Goal: Task Accomplishment & Management: Manage account settings

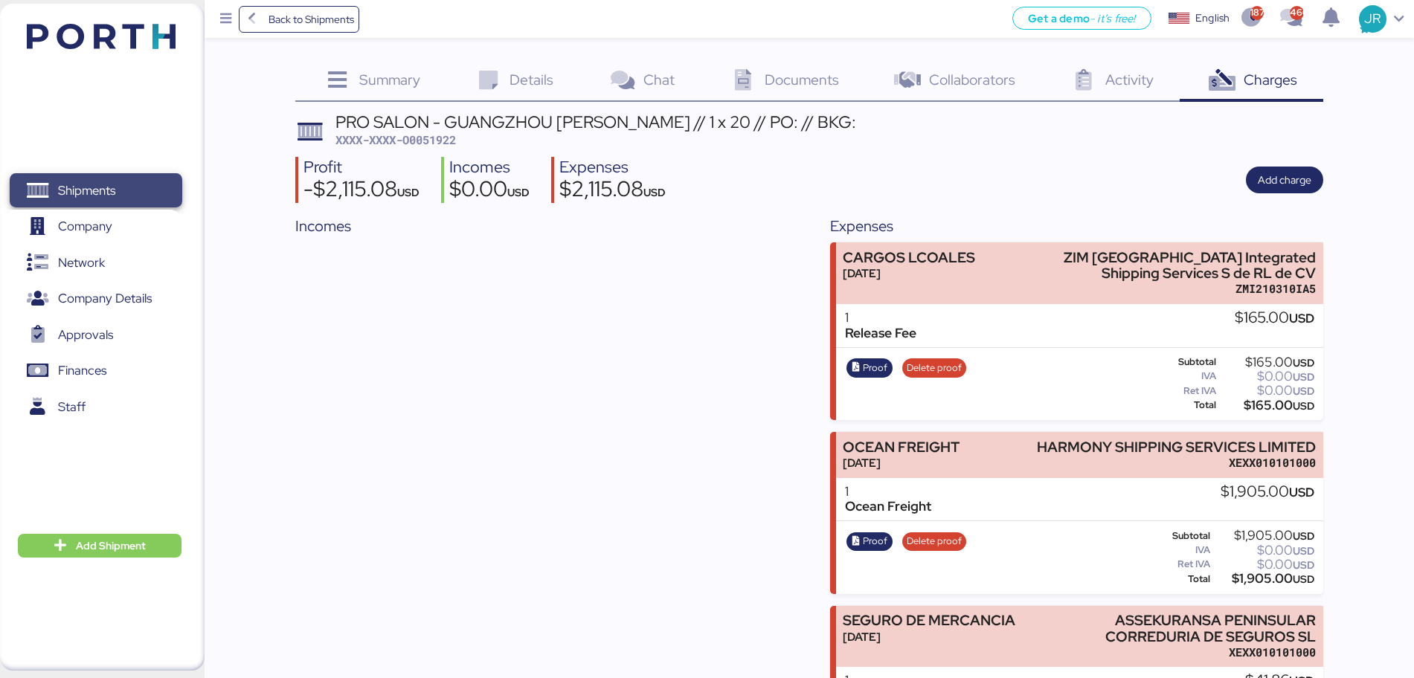
click at [74, 187] on span "Shipments" at bounding box center [86, 191] width 57 height 22
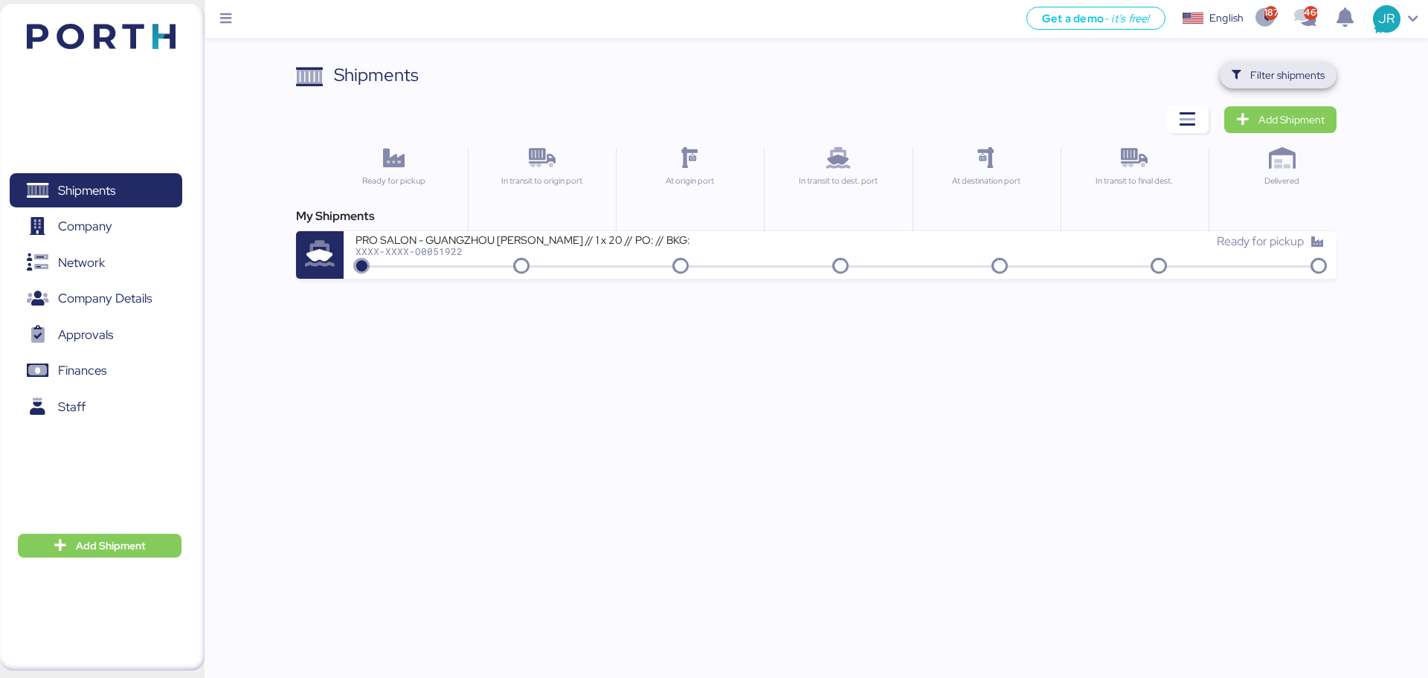
click at [1269, 79] on span "Filter shipments" at bounding box center [1287, 75] width 74 height 18
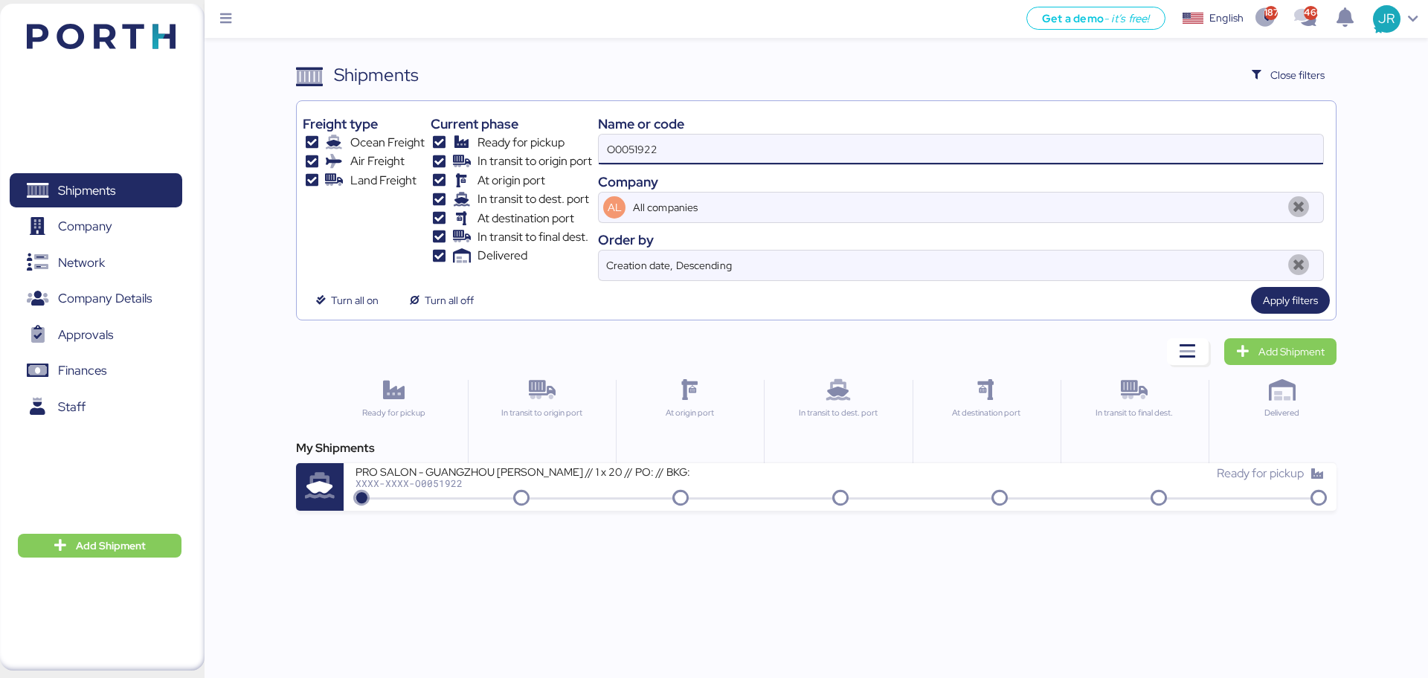
drag, startPoint x: 674, startPoint y: 159, endPoint x: 518, endPoint y: 156, distance: 156.2
click at [518, 156] on div "Freight type Ocean Freight Air Freight Land Freight Current phase Ready for pic…" at bounding box center [816, 194] width 1026 height 174
paste input "KMTCJKT5208104"
type input "KMTCJKT5208104"
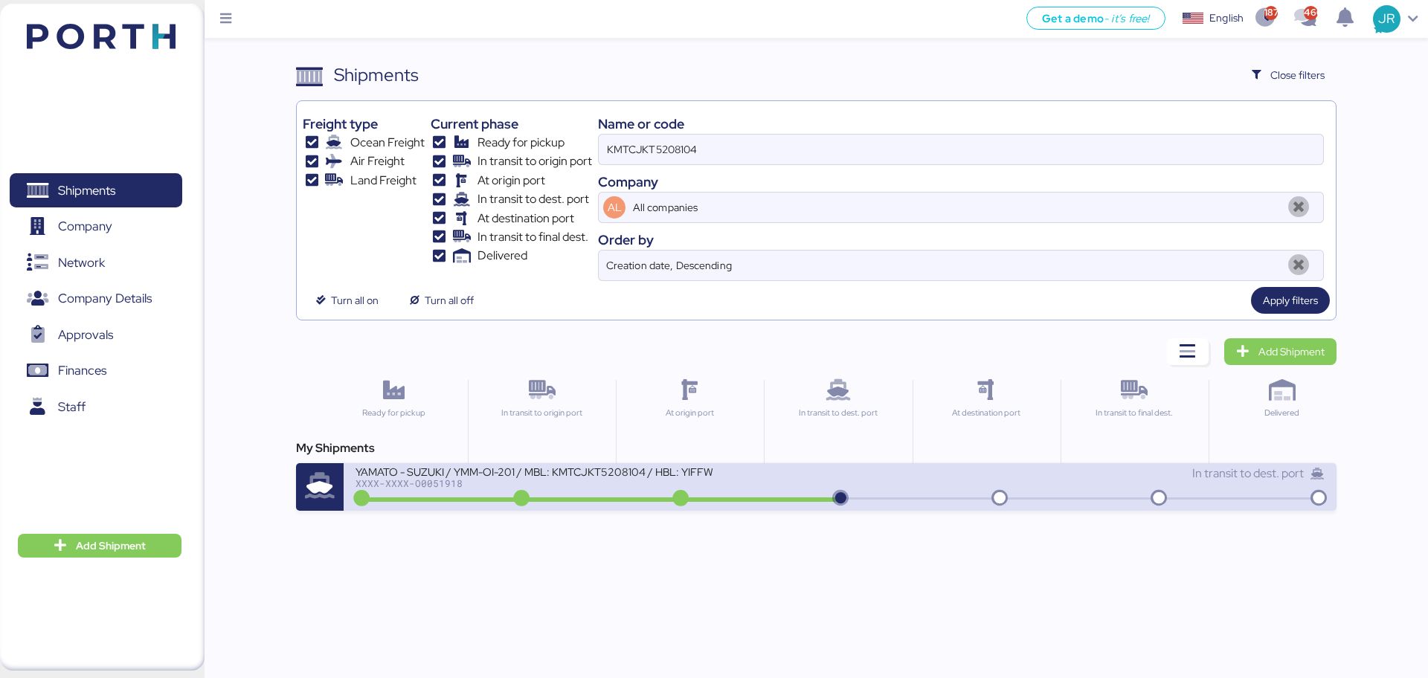
click at [465, 482] on div "XXXX-XXXX-O0051918" at bounding box center [533, 483] width 357 height 10
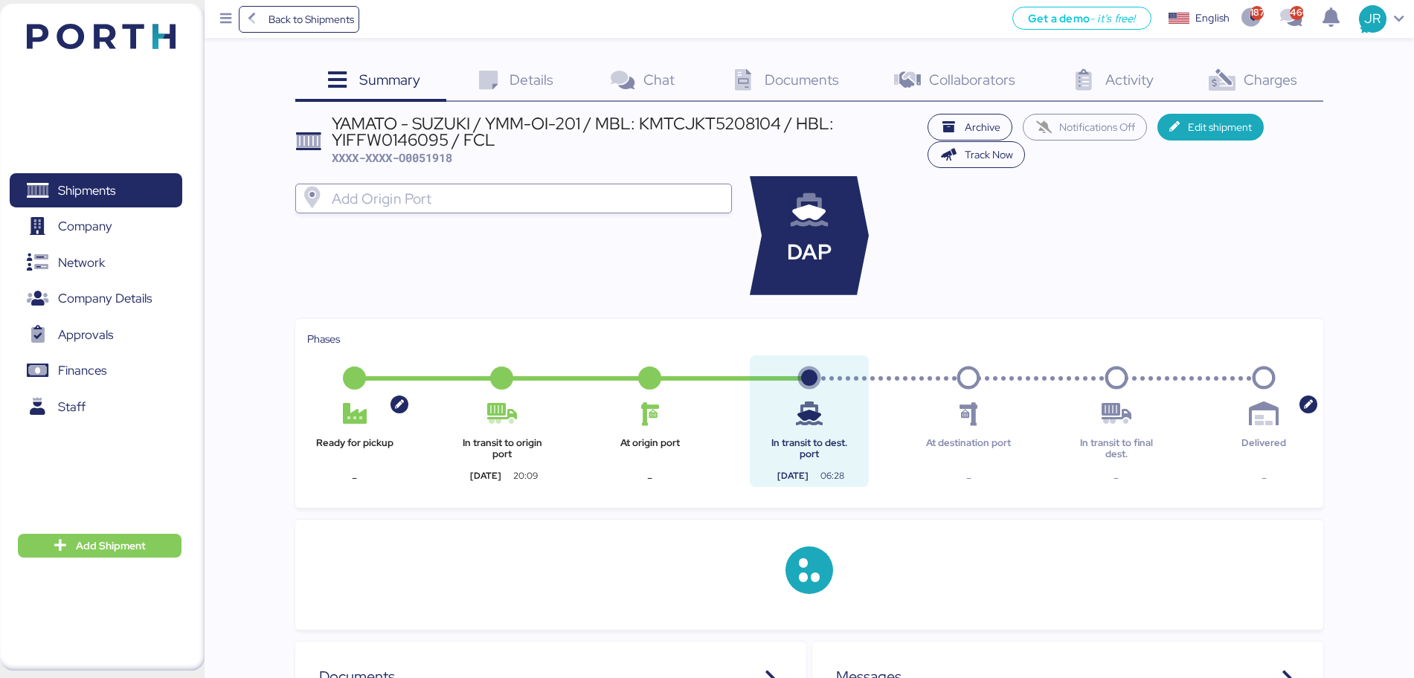
click at [1275, 90] on div "Charges 0" at bounding box center [1251, 82] width 144 height 40
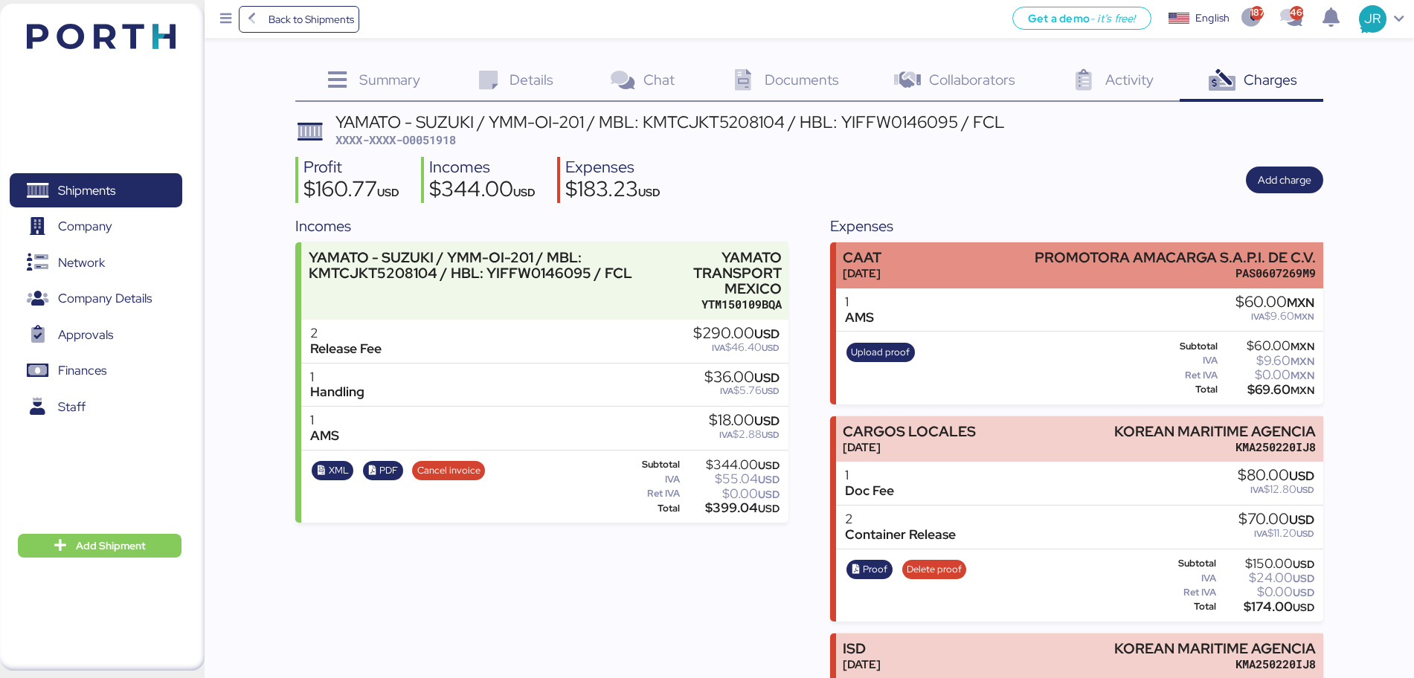
scroll to position [129, 0]
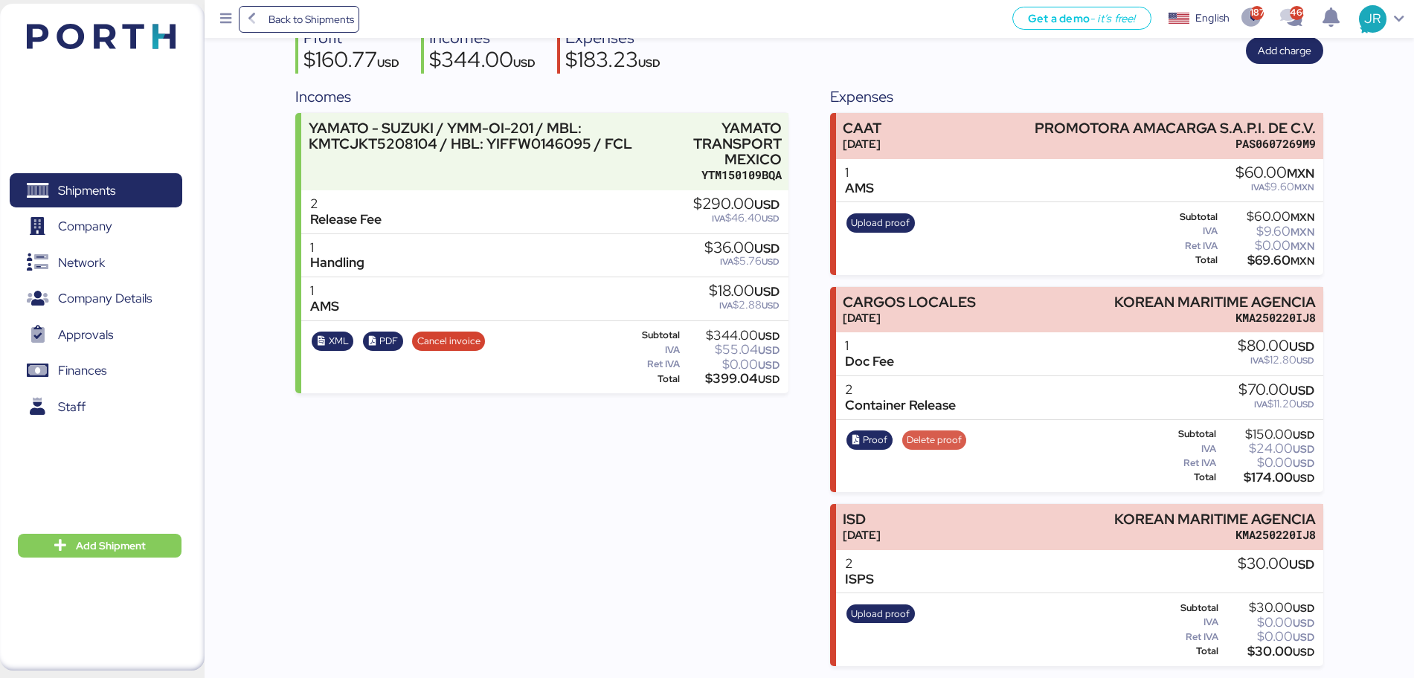
click at [914, 440] on span "Delete proof" at bounding box center [933, 440] width 55 height 16
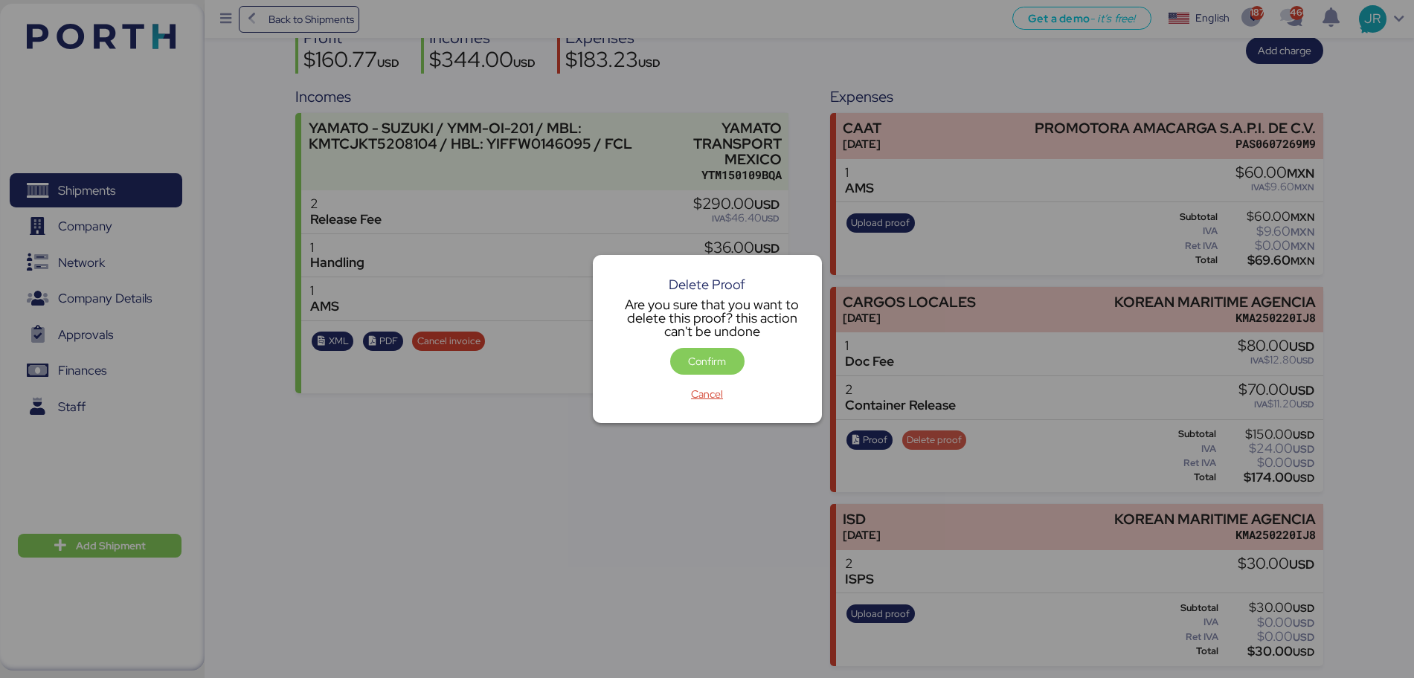
scroll to position [0, 0]
click at [718, 359] on span "Confirm" at bounding box center [707, 361] width 38 height 18
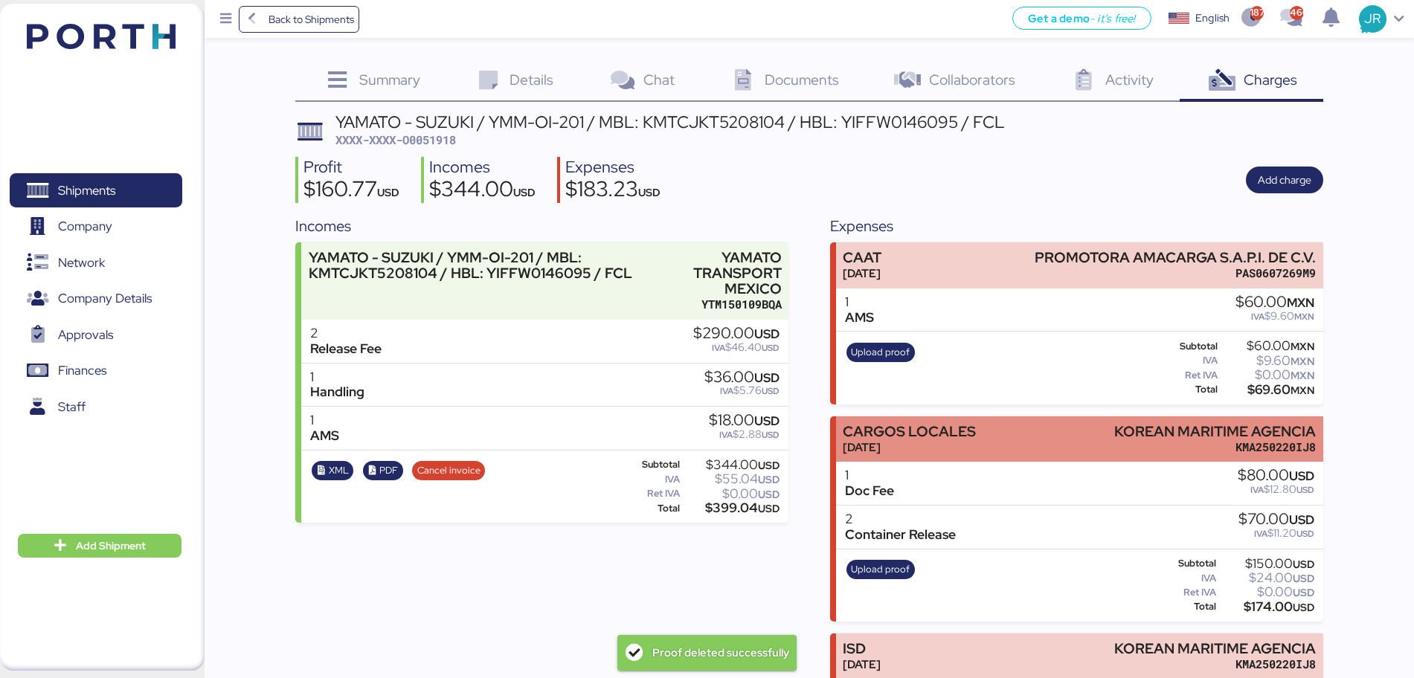
click at [952, 444] on div "[DATE]" at bounding box center [909, 447] width 133 height 16
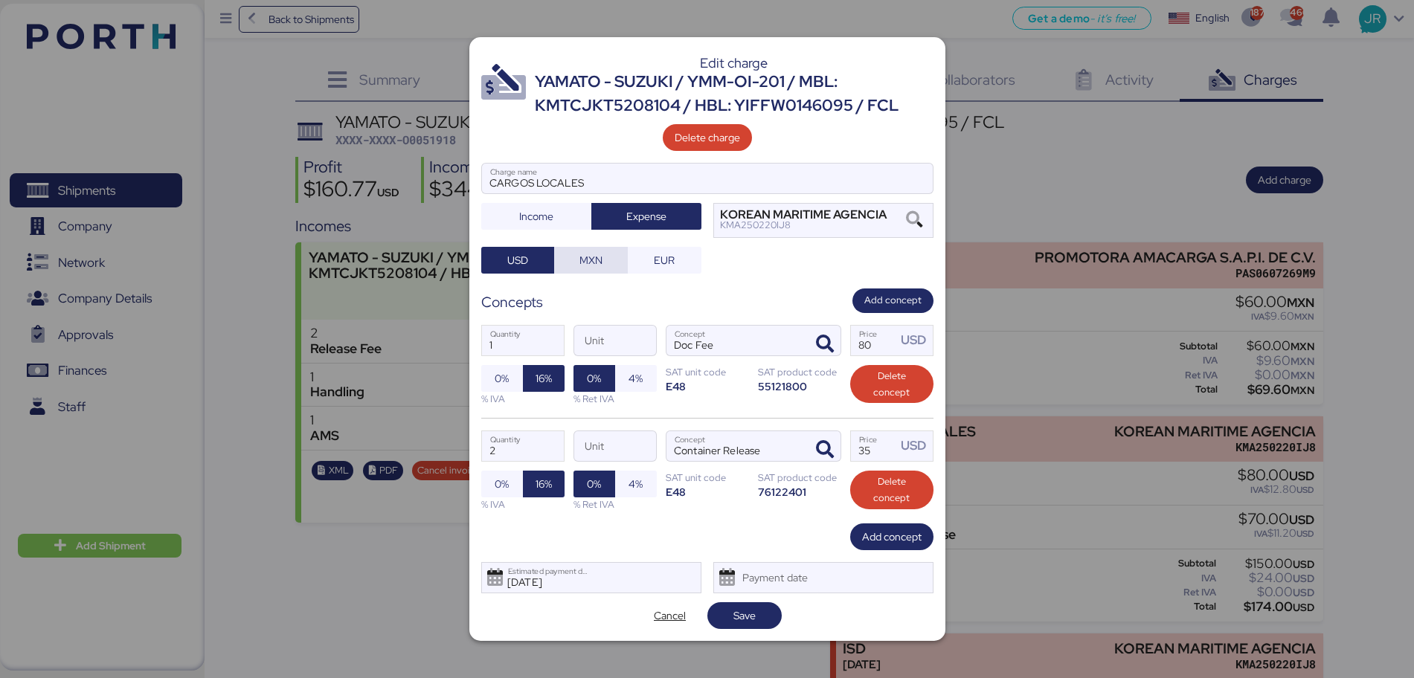
click at [601, 263] on span "MXN" at bounding box center [590, 260] width 23 height 18
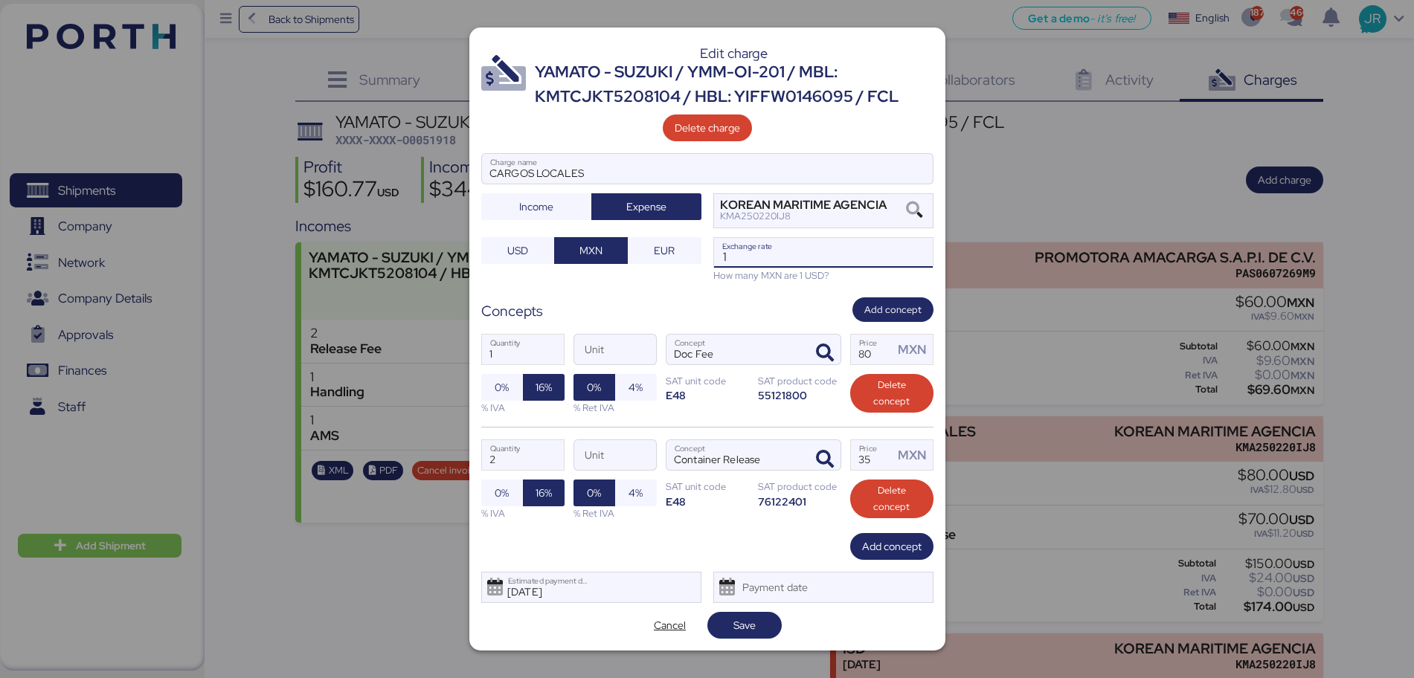
click at [756, 262] on input "1" at bounding box center [823, 253] width 219 height 30
type input "19.35"
drag, startPoint x: 874, startPoint y: 352, endPoint x: 786, endPoint y: 347, distance: 88.6
click at [786, 347] on div "1 Quantity Unit Doc Fee Concept 80 Price MXN 0% 16% % IVA 0% 4% % Ret IVA SAT u…" at bounding box center [707, 374] width 452 height 105
type input "1548"
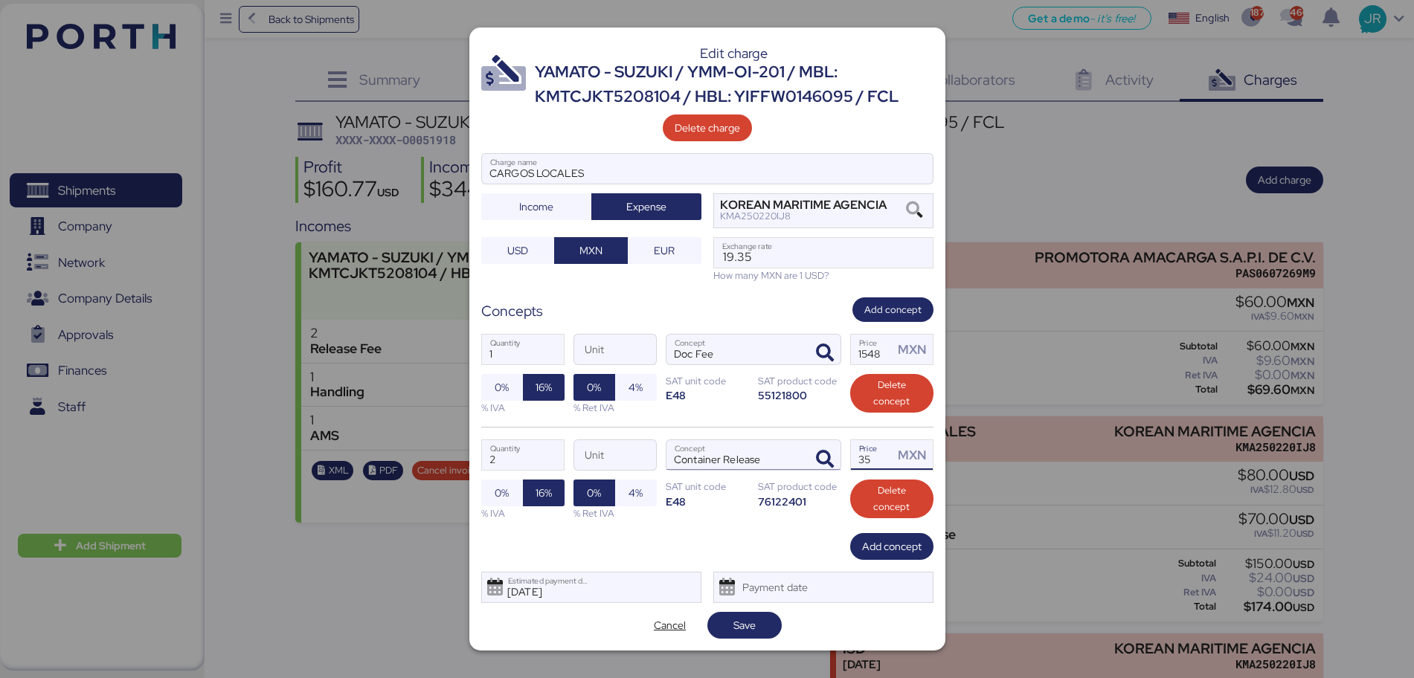
drag, startPoint x: 879, startPoint y: 463, endPoint x: 770, endPoint y: 456, distance: 109.6
click at [770, 456] on div "2 Quantity Unit Container Release Concept 35 Price MXN 0% 16% % IVA 0% 4% % Ret…" at bounding box center [707, 480] width 452 height 106
paste input "1354."
type input "1354.5"
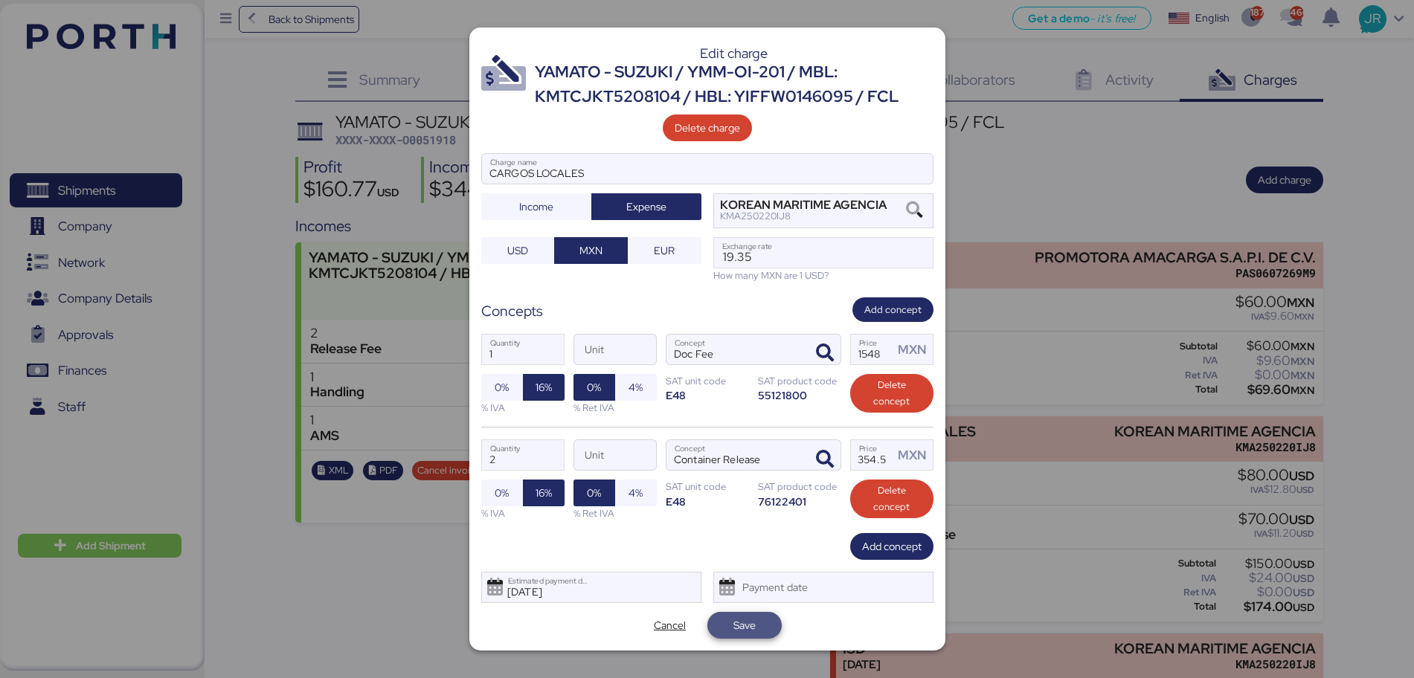
scroll to position [0, 0]
click at [755, 625] on span "Save" at bounding box center [744, 625] width 22 height 18
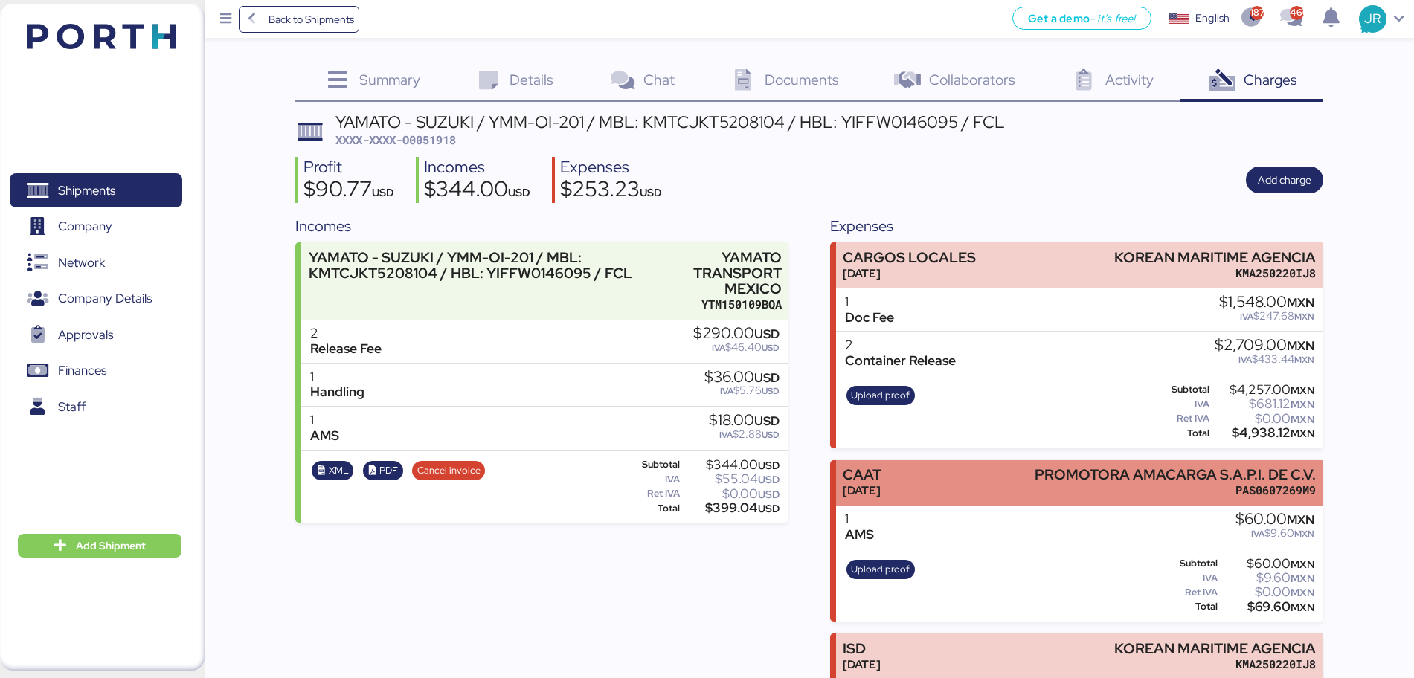
scroll to position [129, 0]
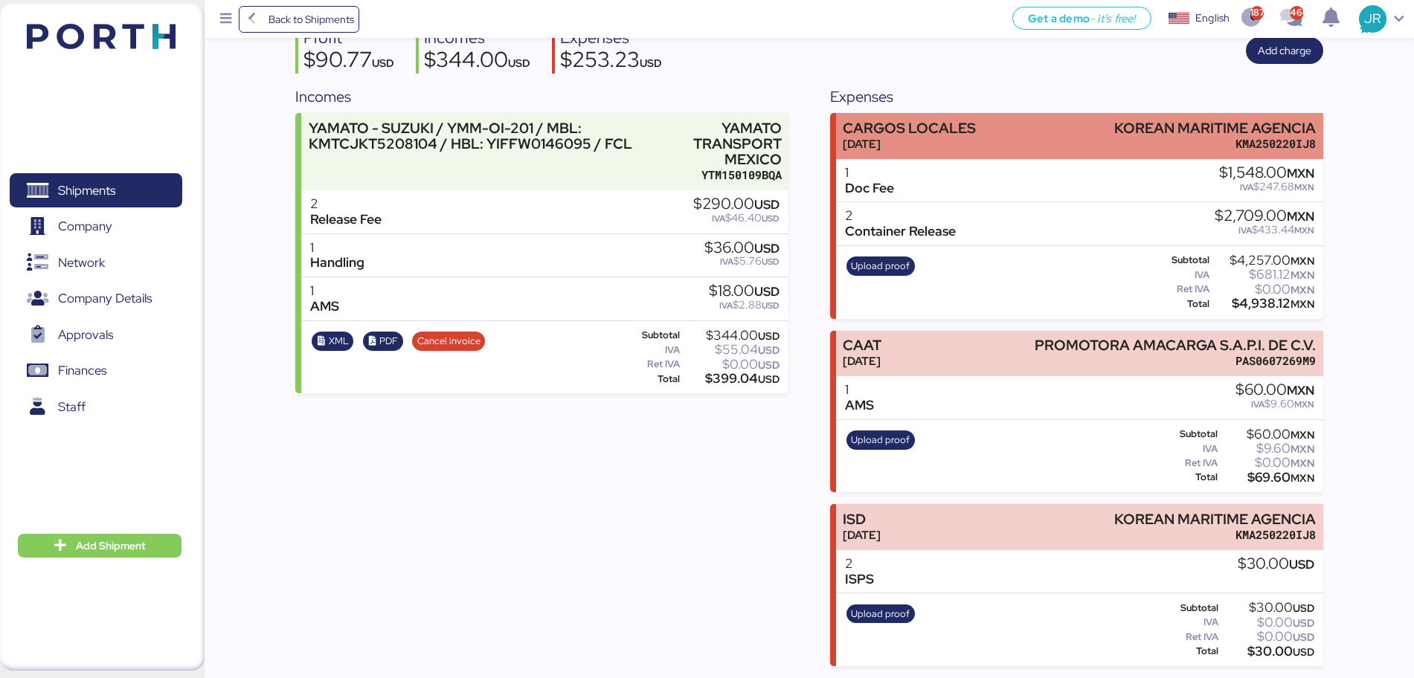
click at [874, 130] on div "CARGOS LOCALES" at bounding box center [909, 128] width 133 height 16
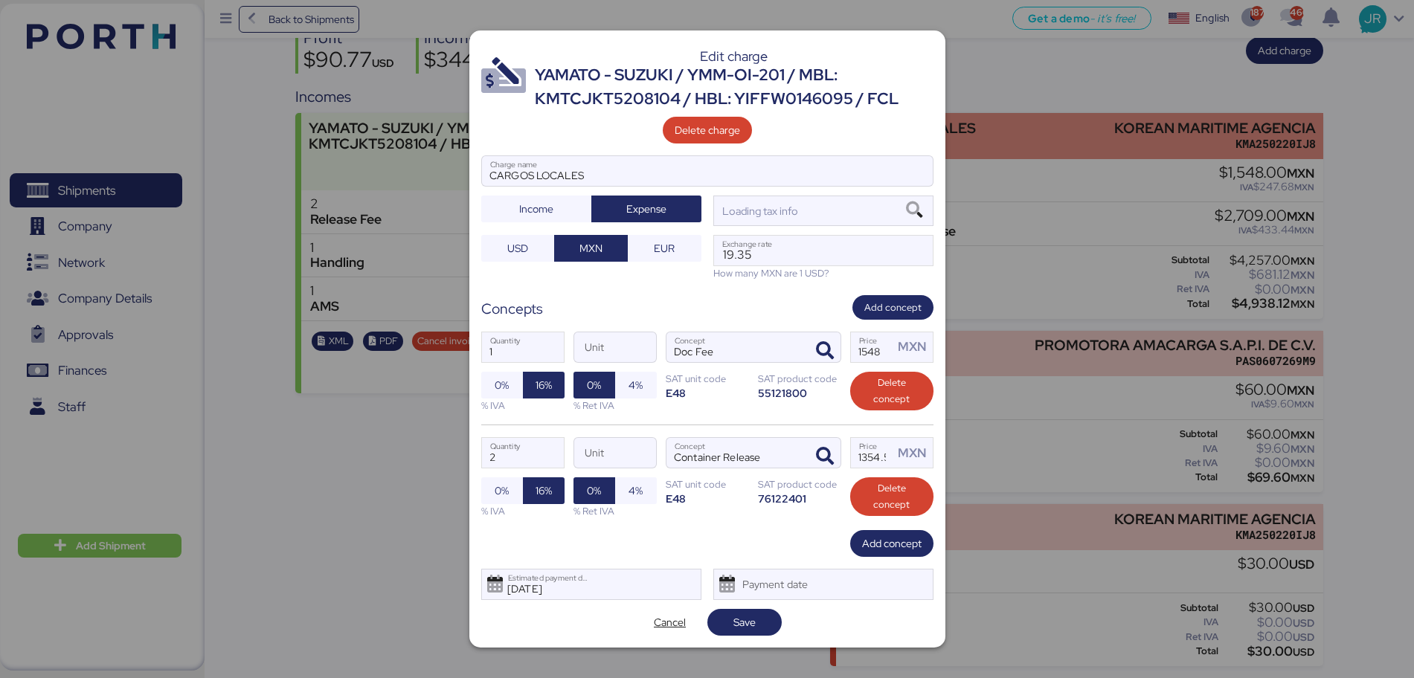
scroll to position [0, 0]
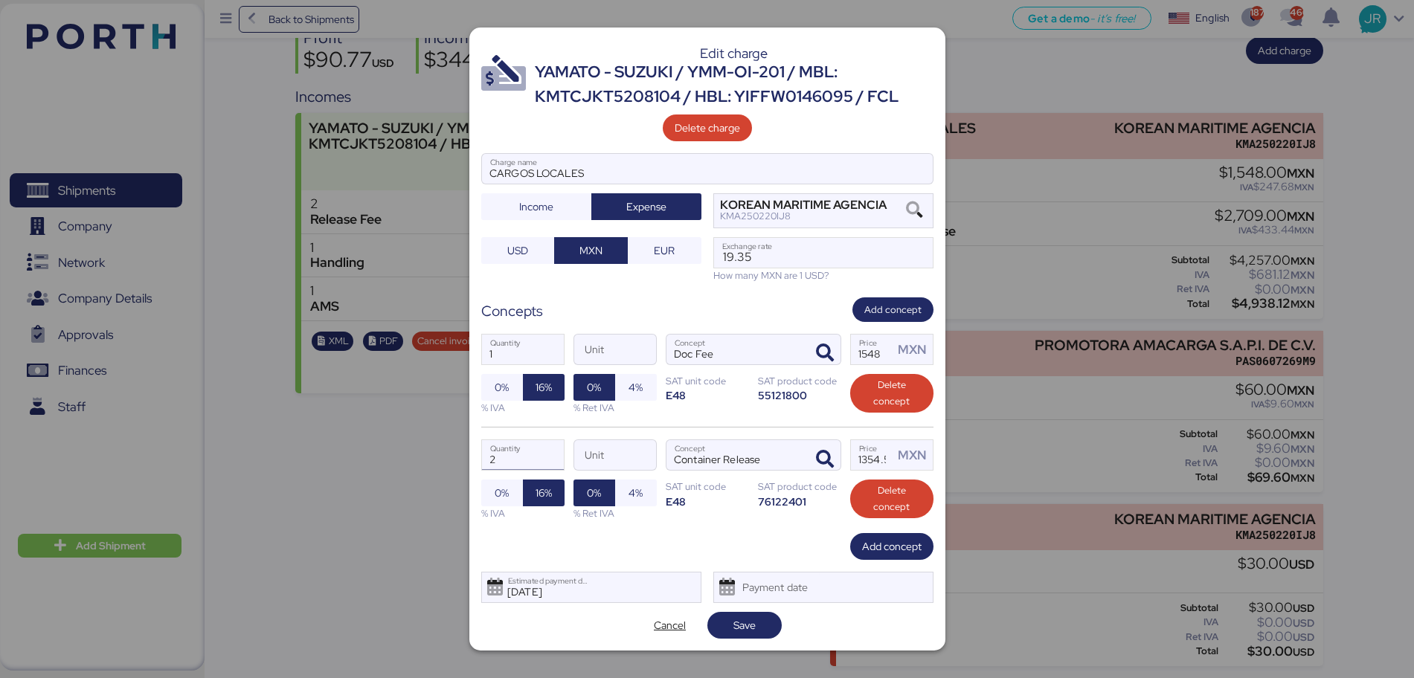
click at [508, 457] on input "2" at bounding box center [523, 455] width 82 height 30
type input "1"
click at [754, 629] on span "Save" at bounding box center [744, 625] width 22 height 18
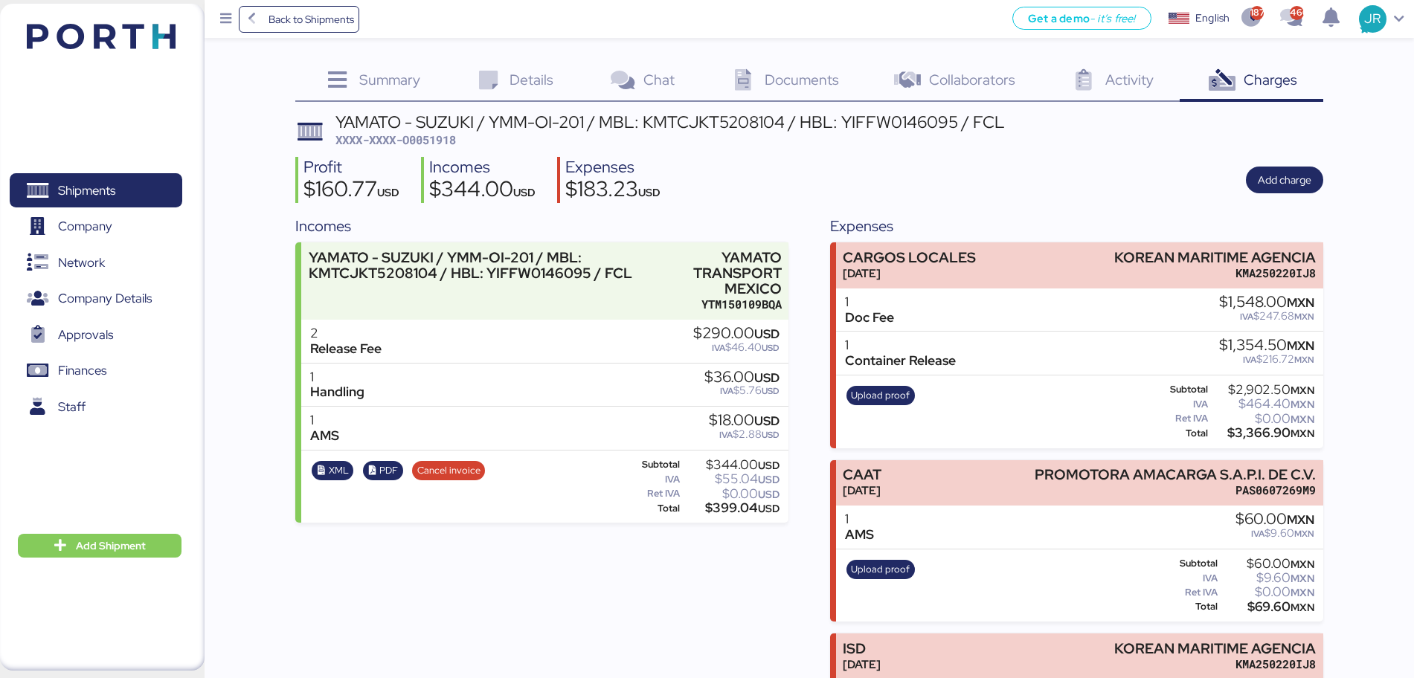
scroll to position [129, 0]
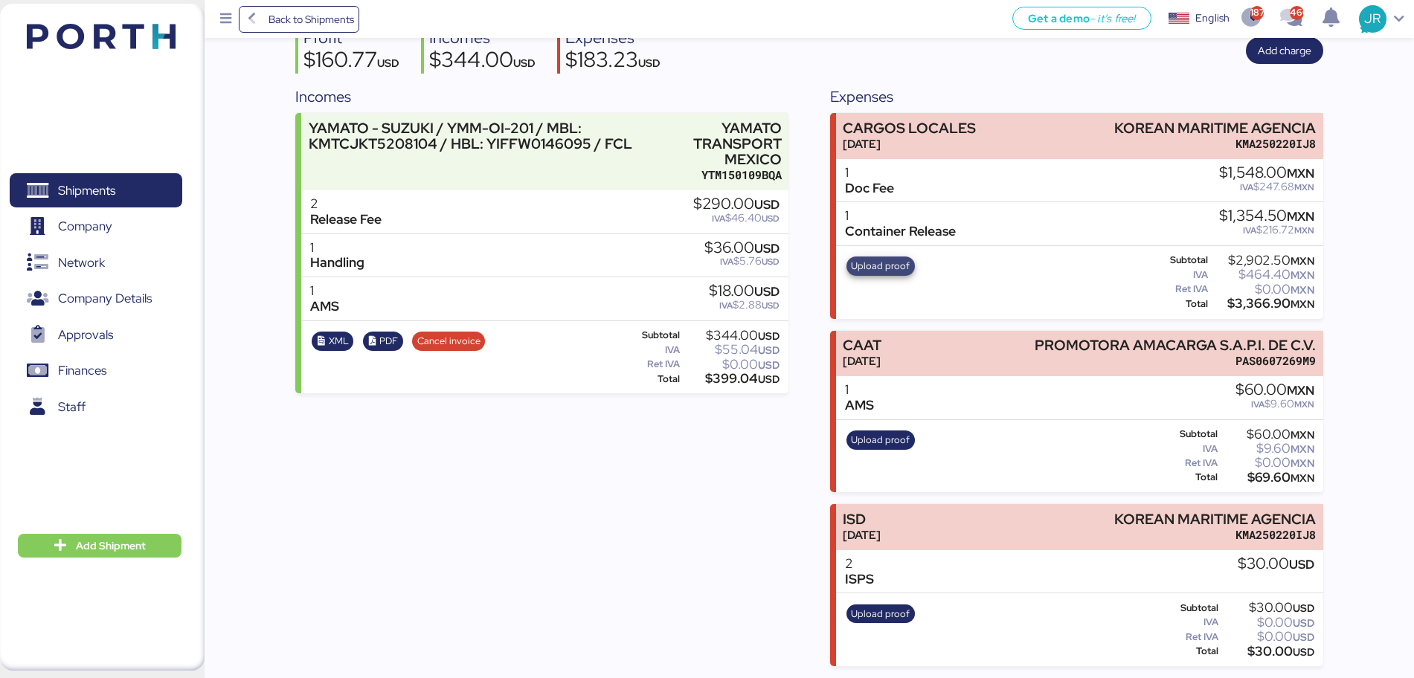
click at [866, 268] on span "Upload proof" at bounding box center [880, 266] width 59 height 16
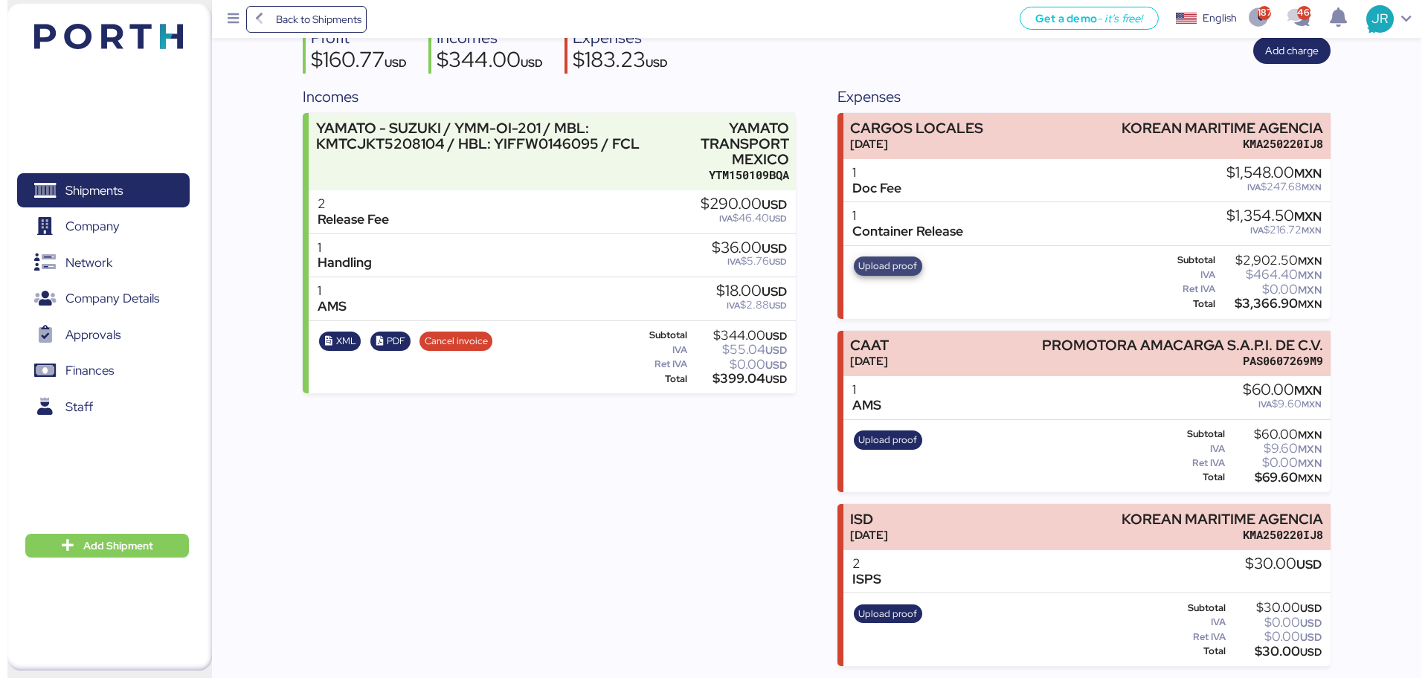
scroll to position [0, 0]
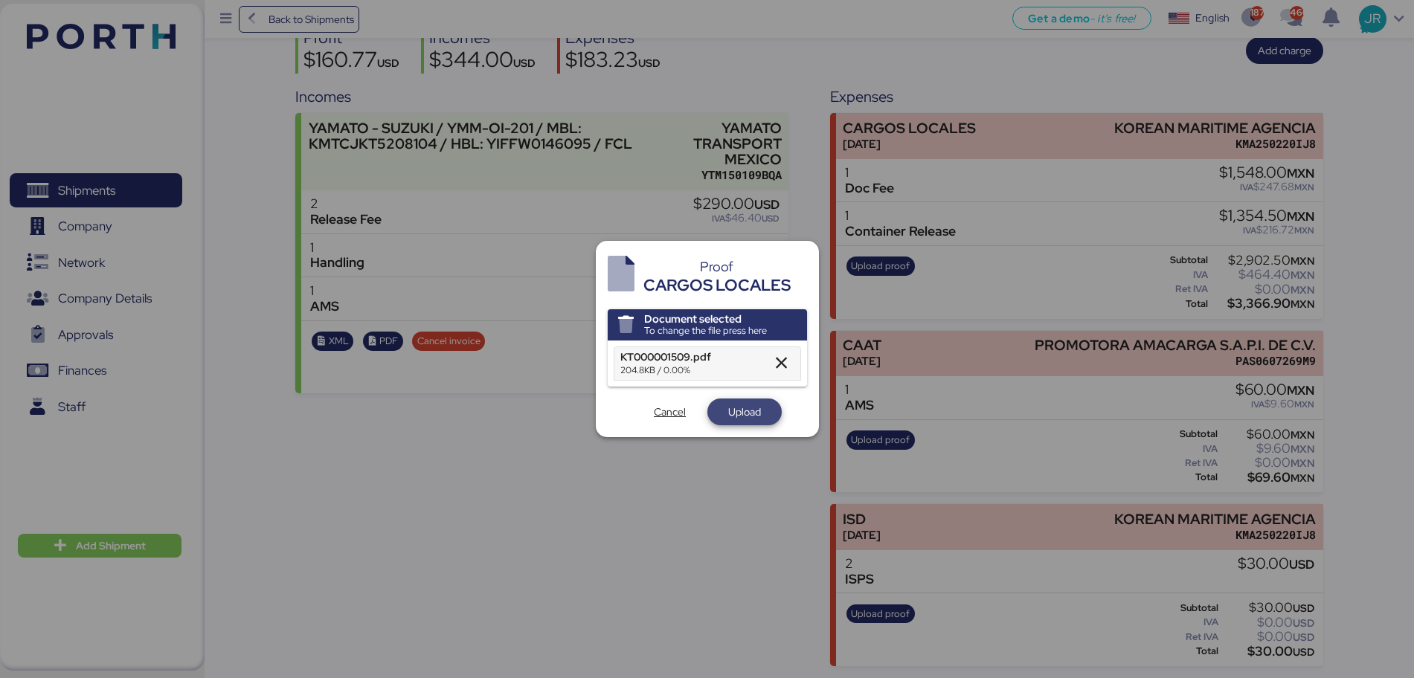
click at [743, 420] on span "Upload" at bounding box center [744, 412] width 33 height 18
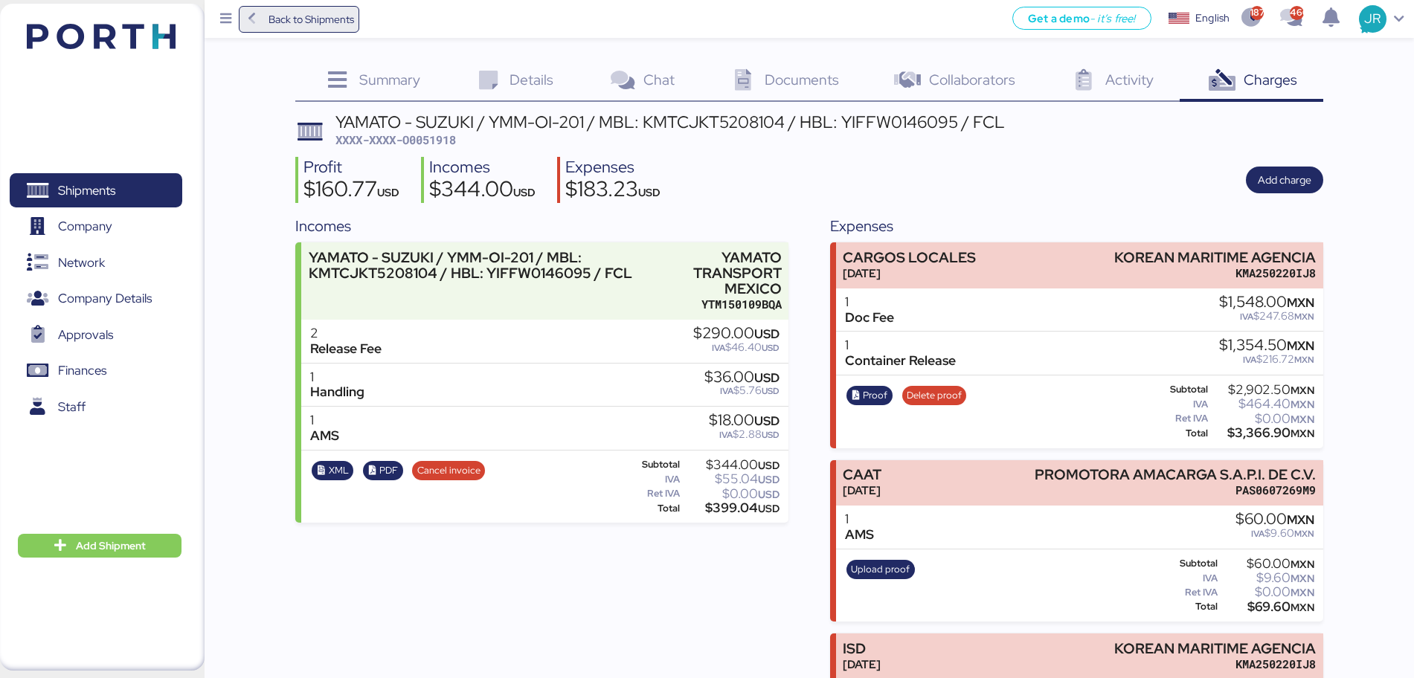
click at [294, 24] on span "Back to Shipments" at bounding box center [311, 19] width 86 height 18
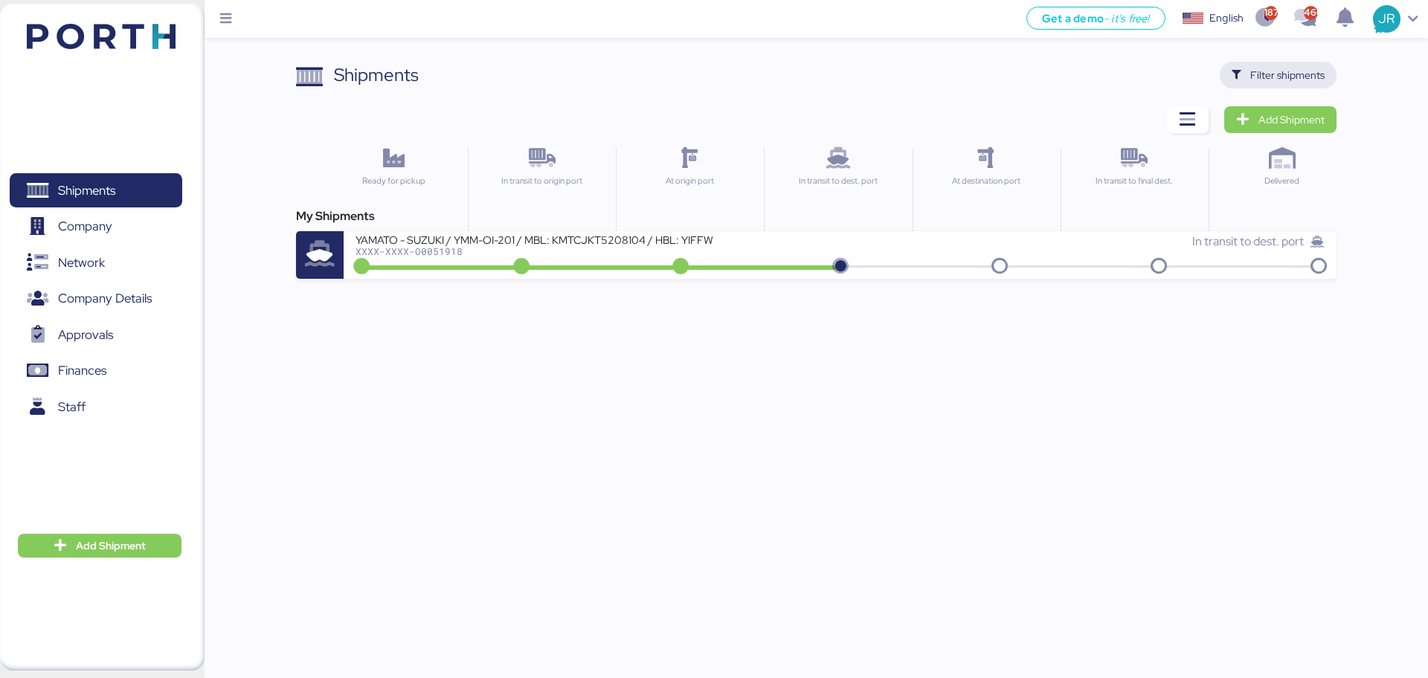
click at [1239, 71] on icon "button" at bounding box center [1236, 76] width 10 height 10
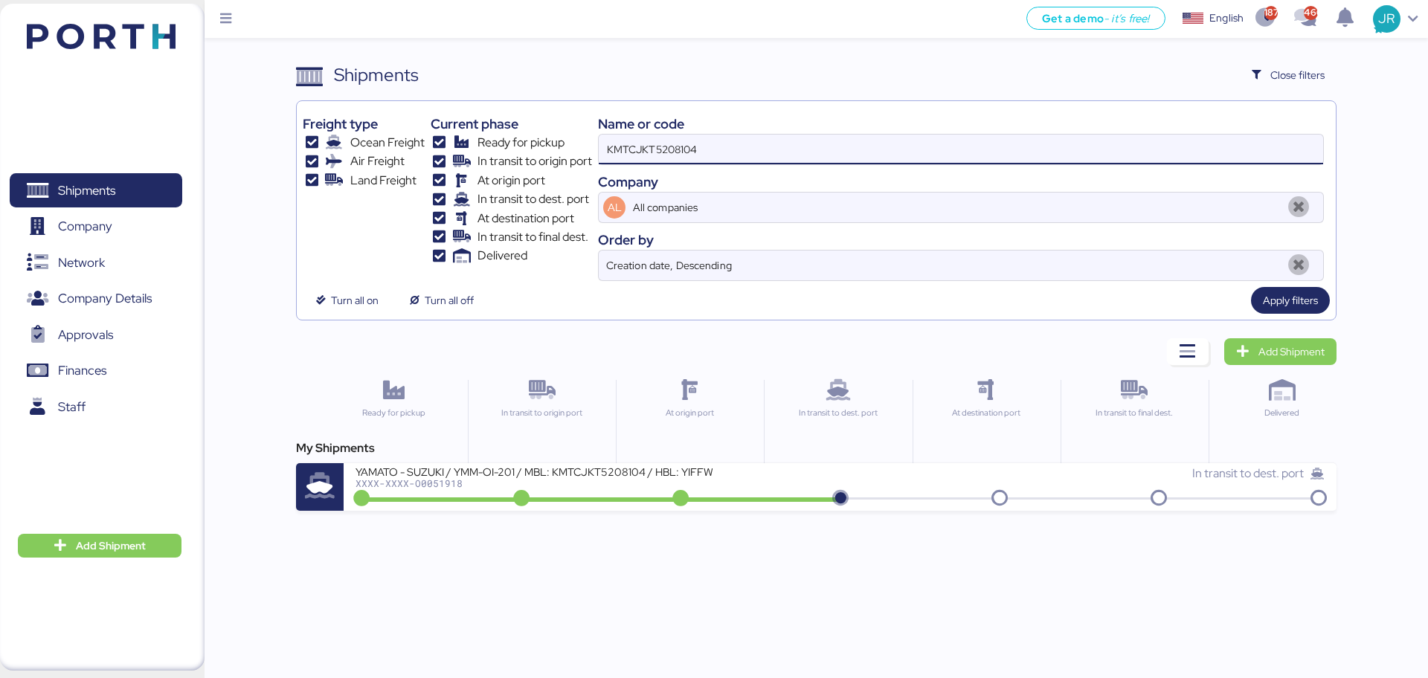
drag, startPoint x: 711, startPoint y: 148, endPoint x: 458, endPoint y: 159, distance: 253.1
click at [458, 159] on div "Freight type Ocean Freight Air Freight Land Freight Current phase Ready for pic…" at bounding box center [816, 194] width 1026 height 174
paste input "O0051850"
type input "O0051850"
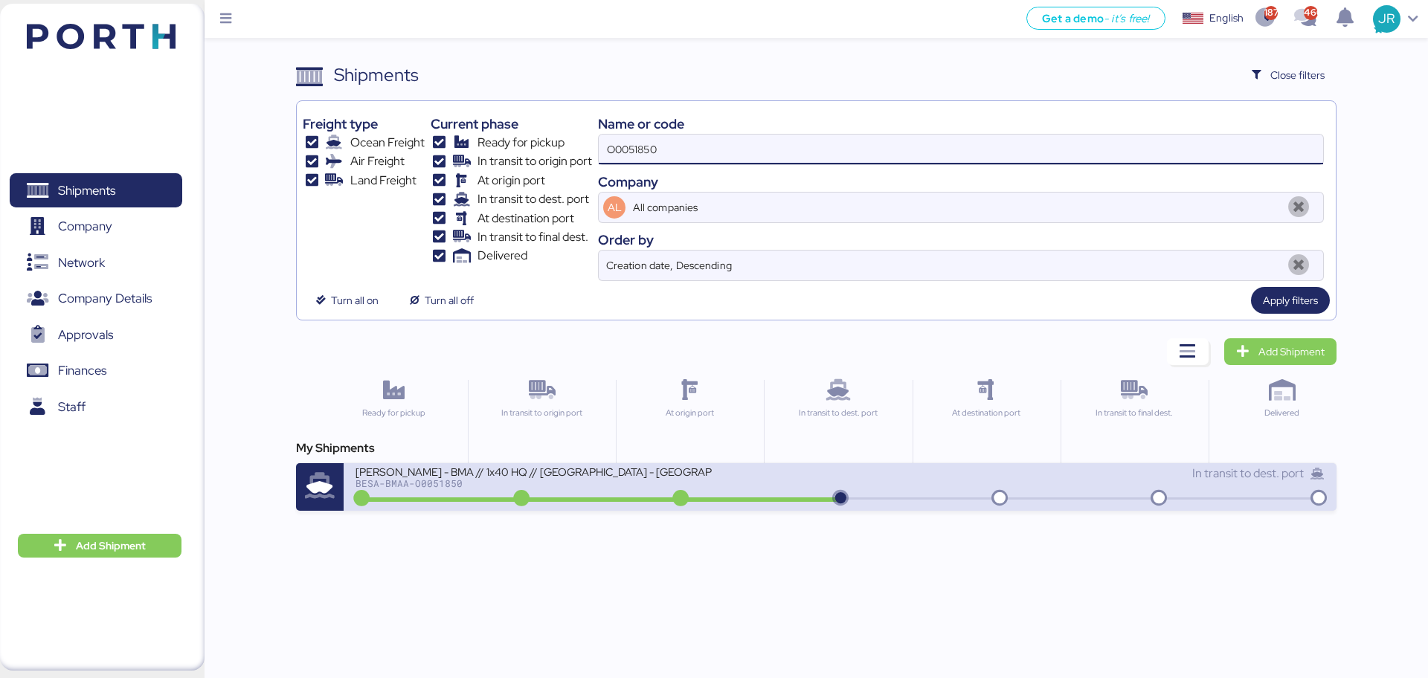
click at [432, 478] on div "BESA-BMAA-O0051850" at bounding box center [533, 483] width 357 height 10
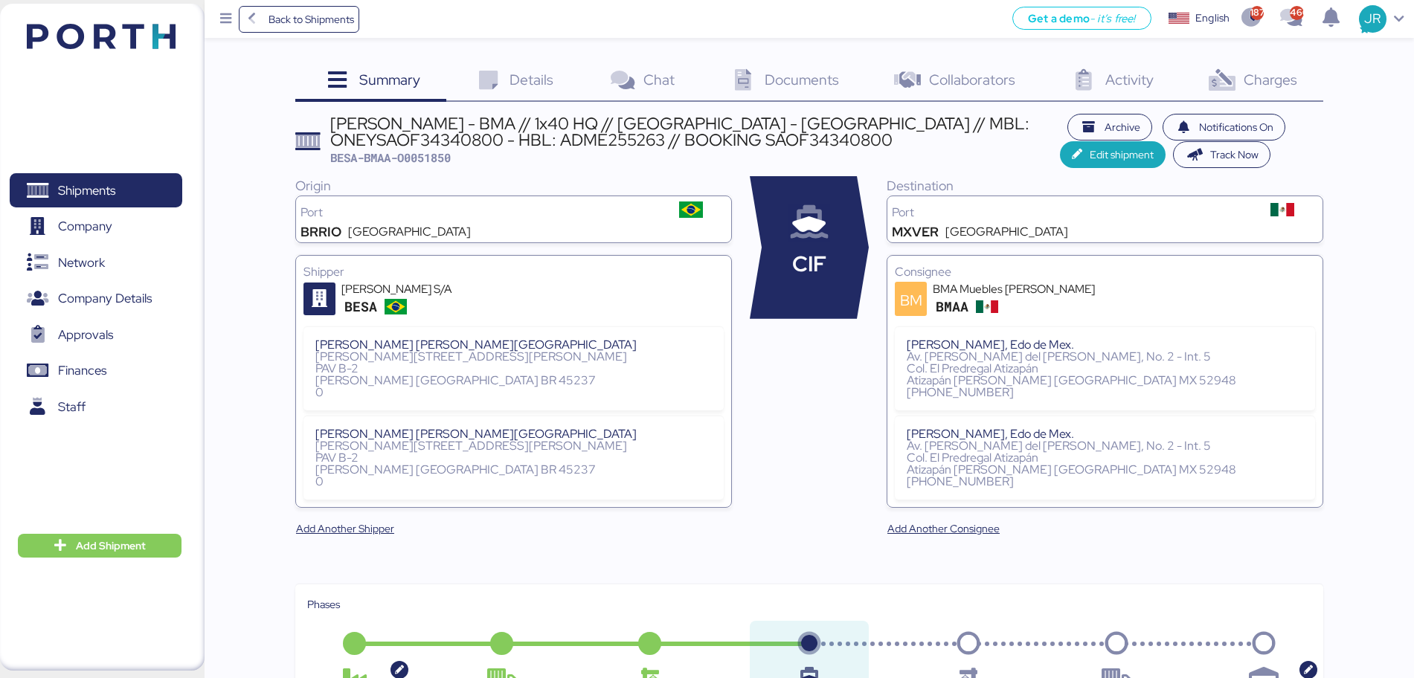
click at [1215, 82] on icon at bounding box center [1221, 81] width 32 height 22
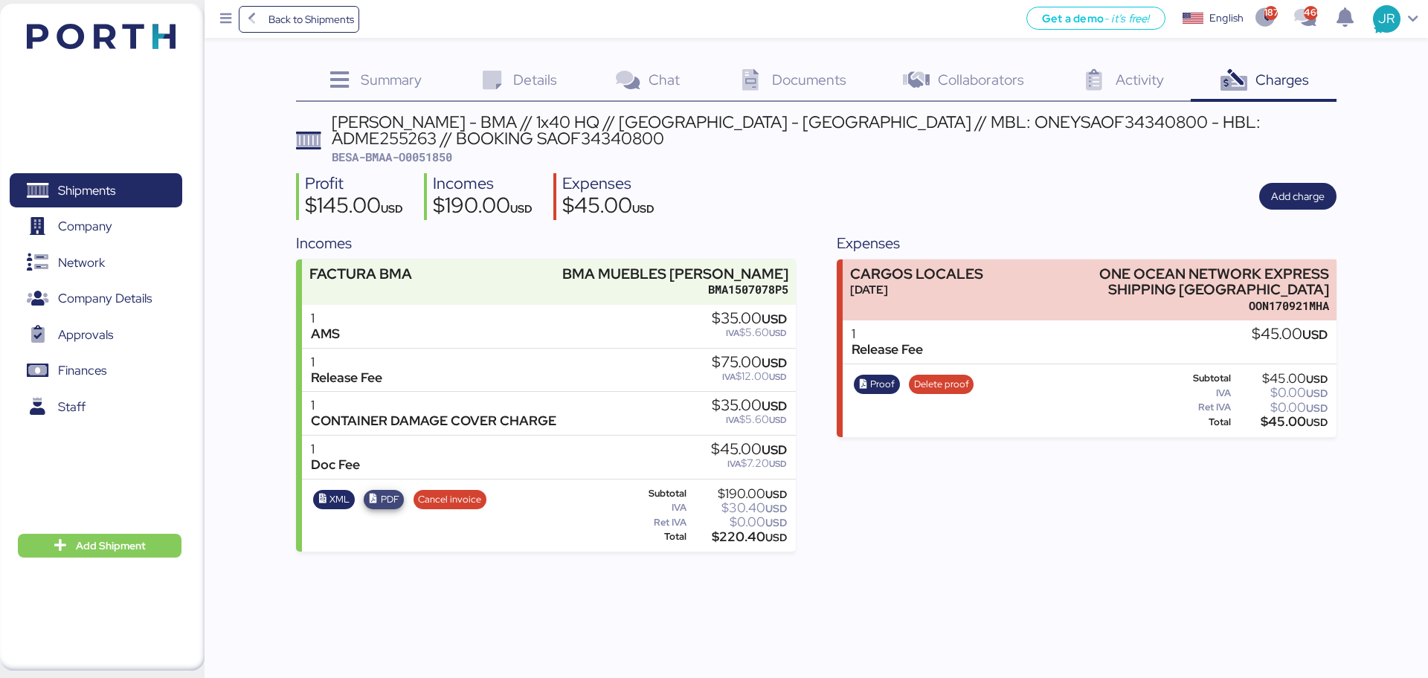
click at [376, 500] on icon "button" at bounding box center [374, 500] width 10 height 10
click at [320, 505] on span "XML" at bounding box center [334, 500] width 32 height 16
click at [70, 192] on span "Shipments" at bounding box center [86, 191] width 57 height 22
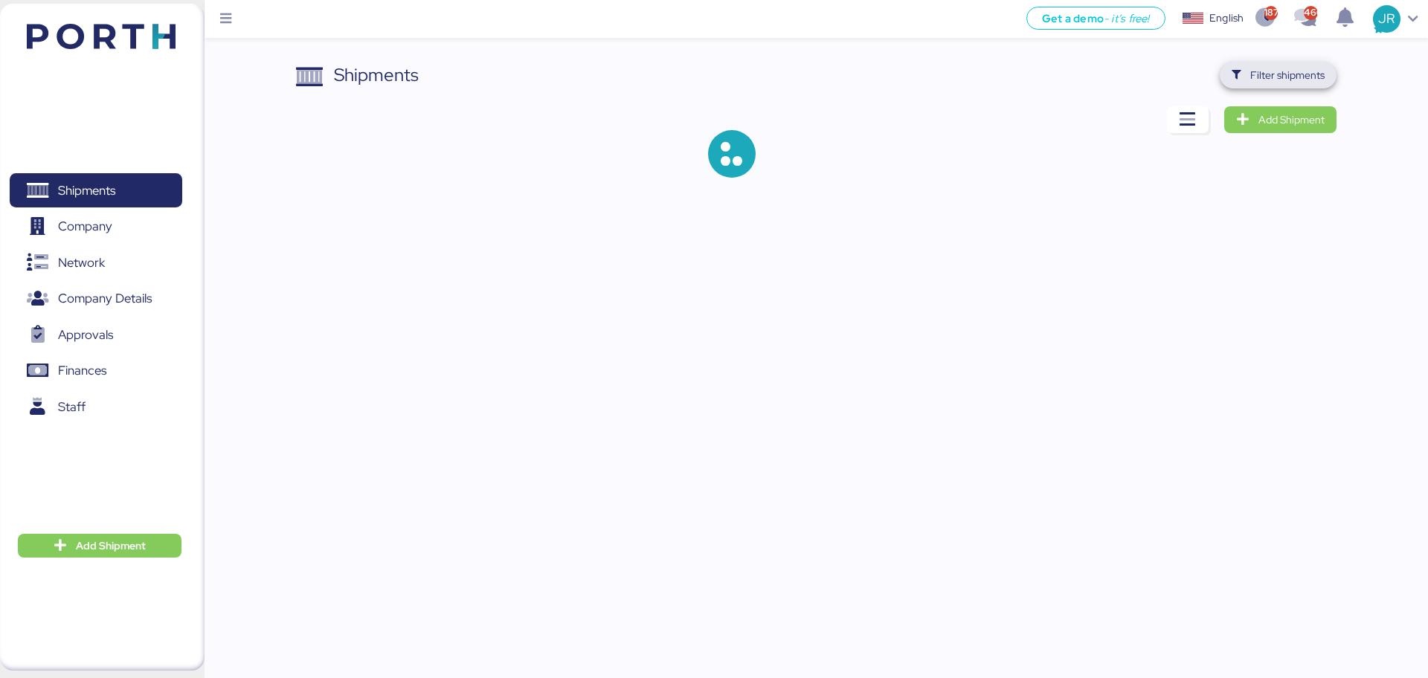
click at [1276, 80] on span "Filter shipments" at bounding box center [1287, 75] width 74 height 18
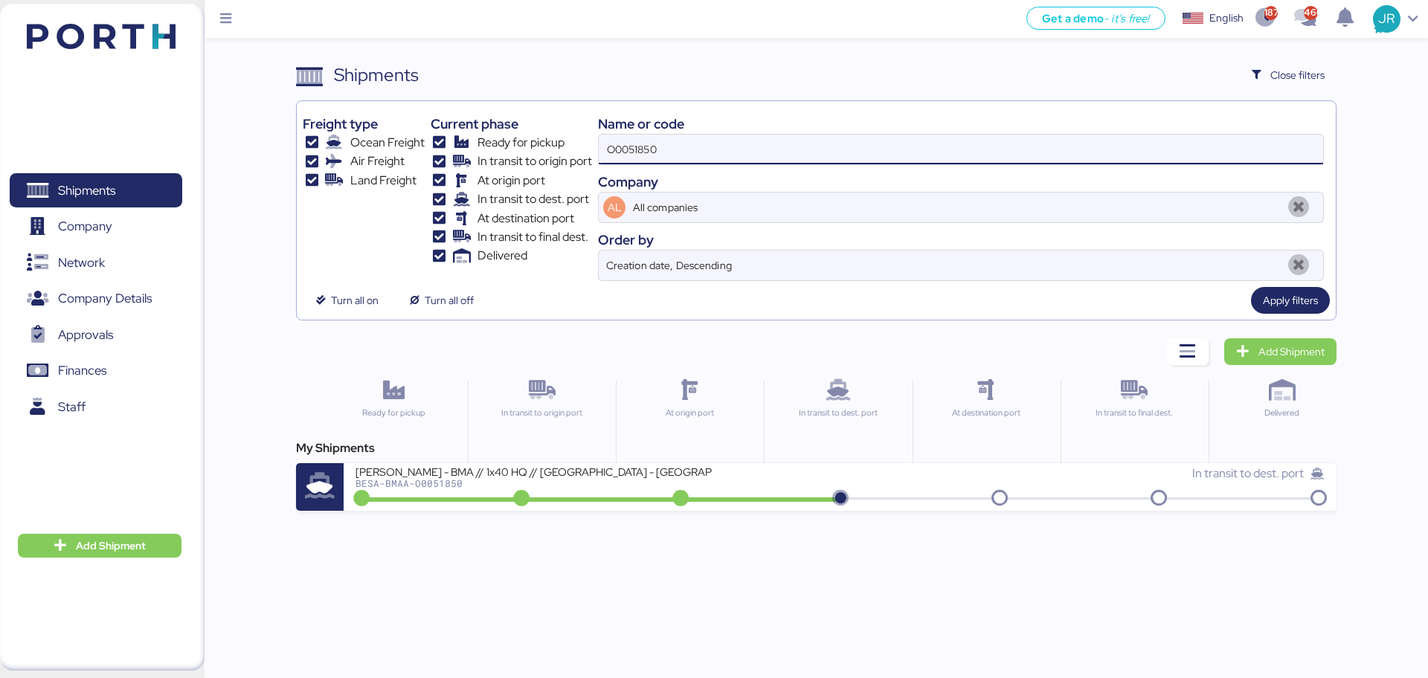
drag, startPoint x: 686, startPoint y: 152, endPoint x: 477, endPoint y: 138, distance: 209.4
click at [477, 138] on div "Freight type Ocean Freight Air Freight Land Freight Current phase Ready for pic…" at bounding box center [816, 194] width 1026 height 174
paste input "64"
type input "O0051864"
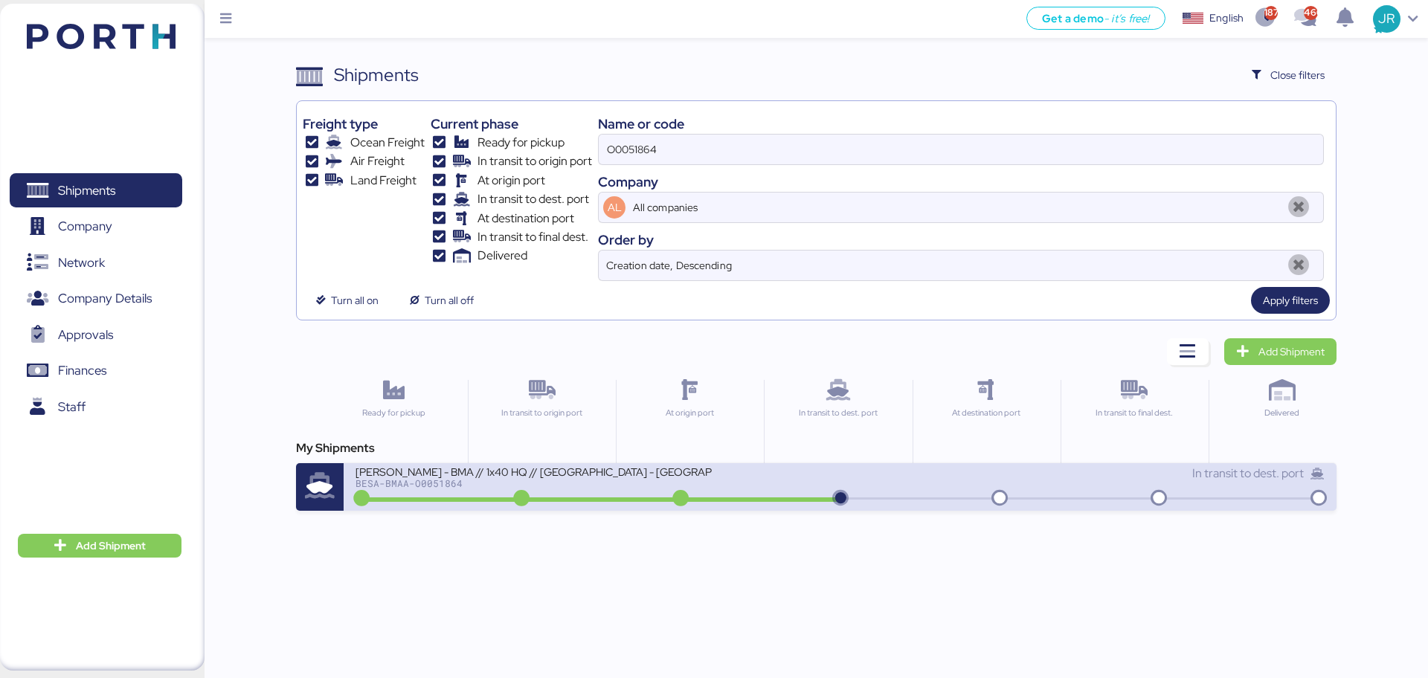
click at [422, 495] on div "[PERSON_NAME] - BMA // 1x40 HQ // [GEOGRAPHIC_DATA] - [GEOGRAPHIC_DATA] // MBL:…" at bounding box center [597, 481] width 484 height 32
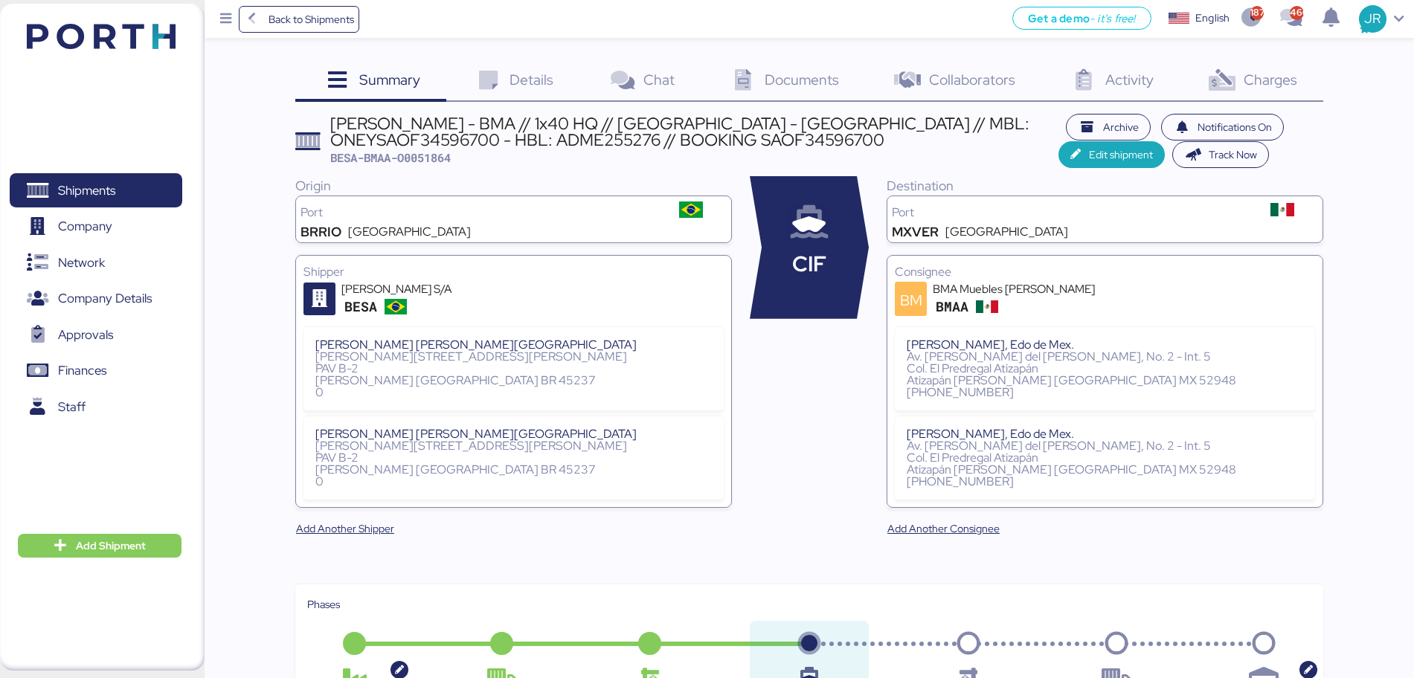
click at [1261, 77] on span "Charges" at bounding box center [1270, 79] width 54 height 19
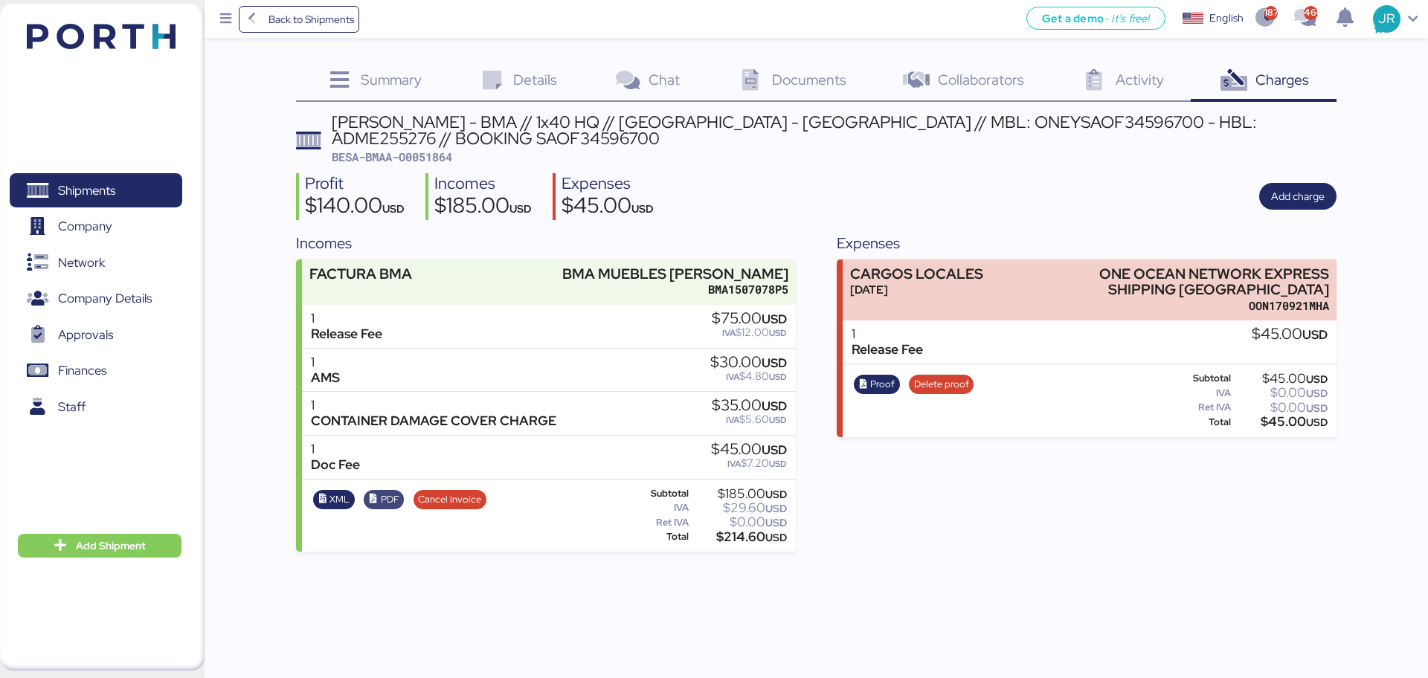
click at [386, 495] on span "PDF" at bounding box center [390, 500] width 19 height 16
click at [332, 500] on span "XML" at bounding box center [339, 500] width 20 height 16
click at [119, 194] on span "Shipments" at bounding box center [96, 191] width 160 height 22
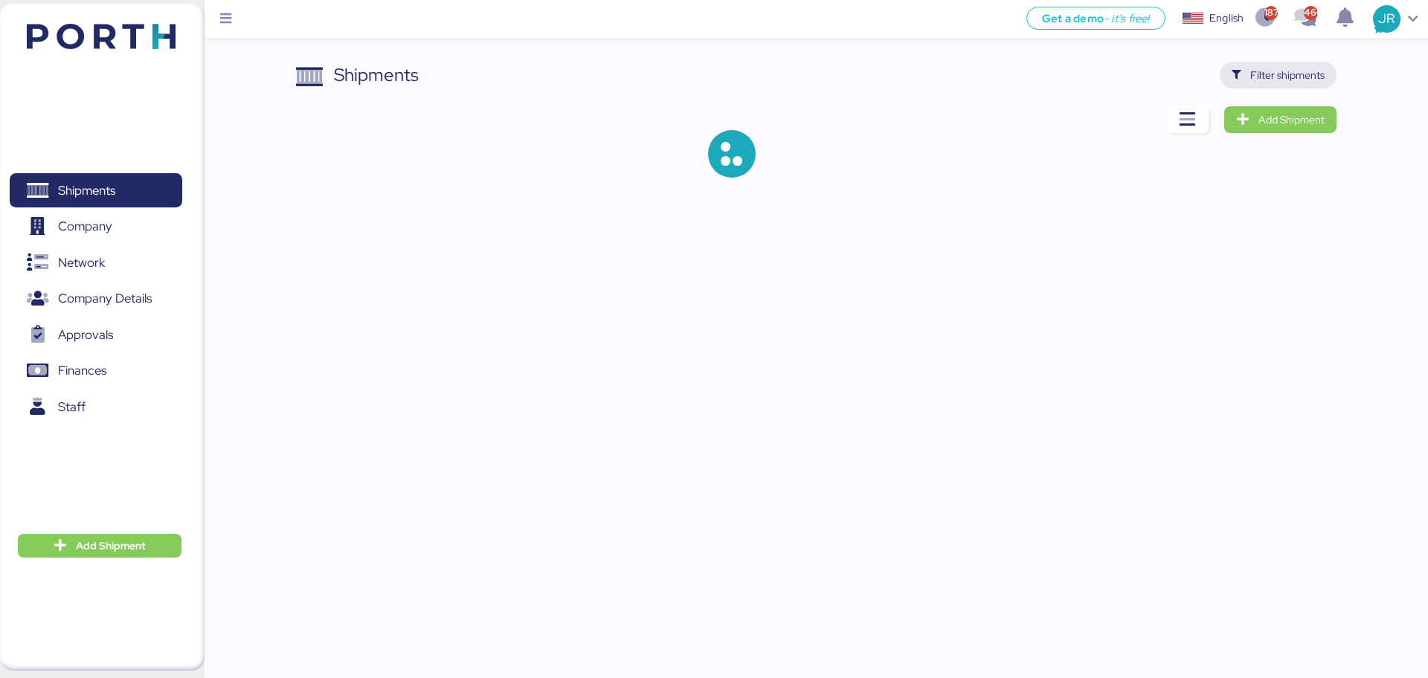
click at [1283, 77] on span "Filter shipments" at bounding box center [1287, 75] width 74 height 18
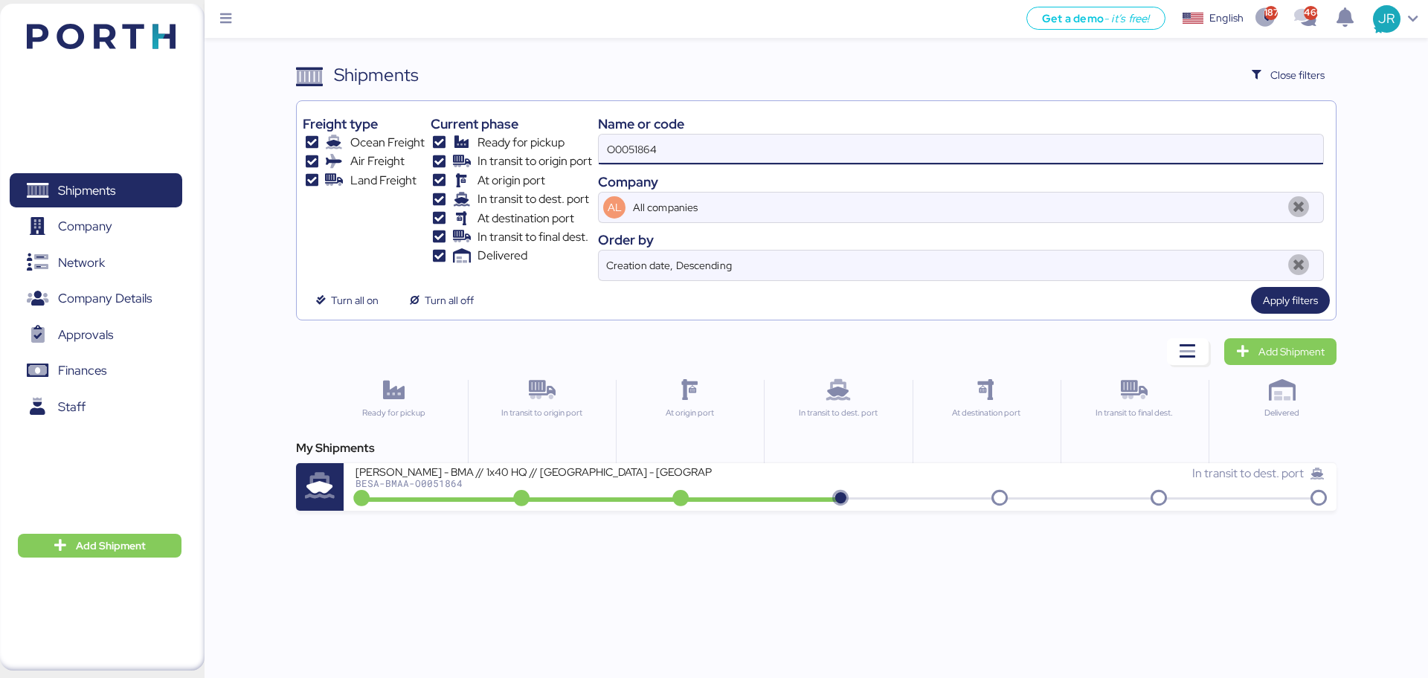
drag, startPoint x: 681, startPoint y: 146, endPoint x: 451, endPoint y: 149, distance: 229.8
click at [451, 149] on div "Freight type Ocean Freight Air Freight Land Freight Current phase Ready for pic…" at bounding box center [816, 194] width 1026 height 174
paste input "49"
type input "O0051849"
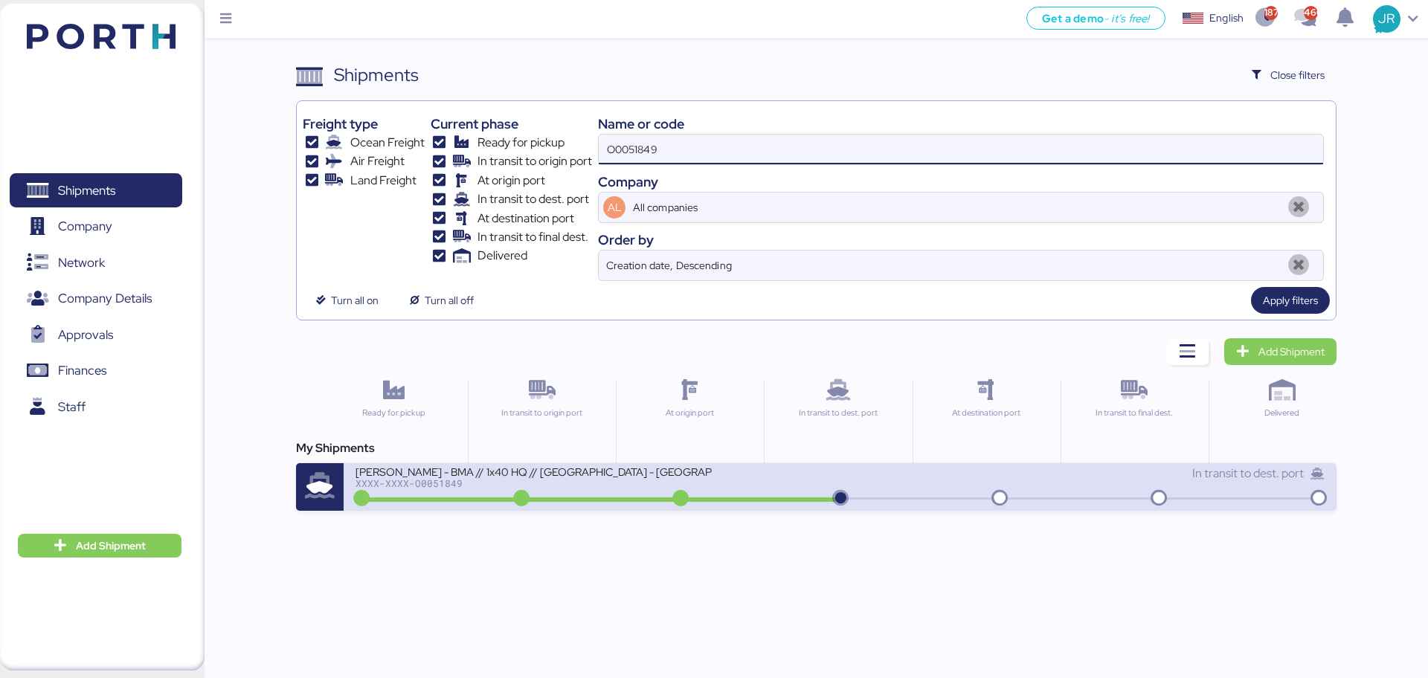
click at [416, 485] on div "XXXX-XXXX-O0051849" at bounding box center [533, 483] width 357 height 10
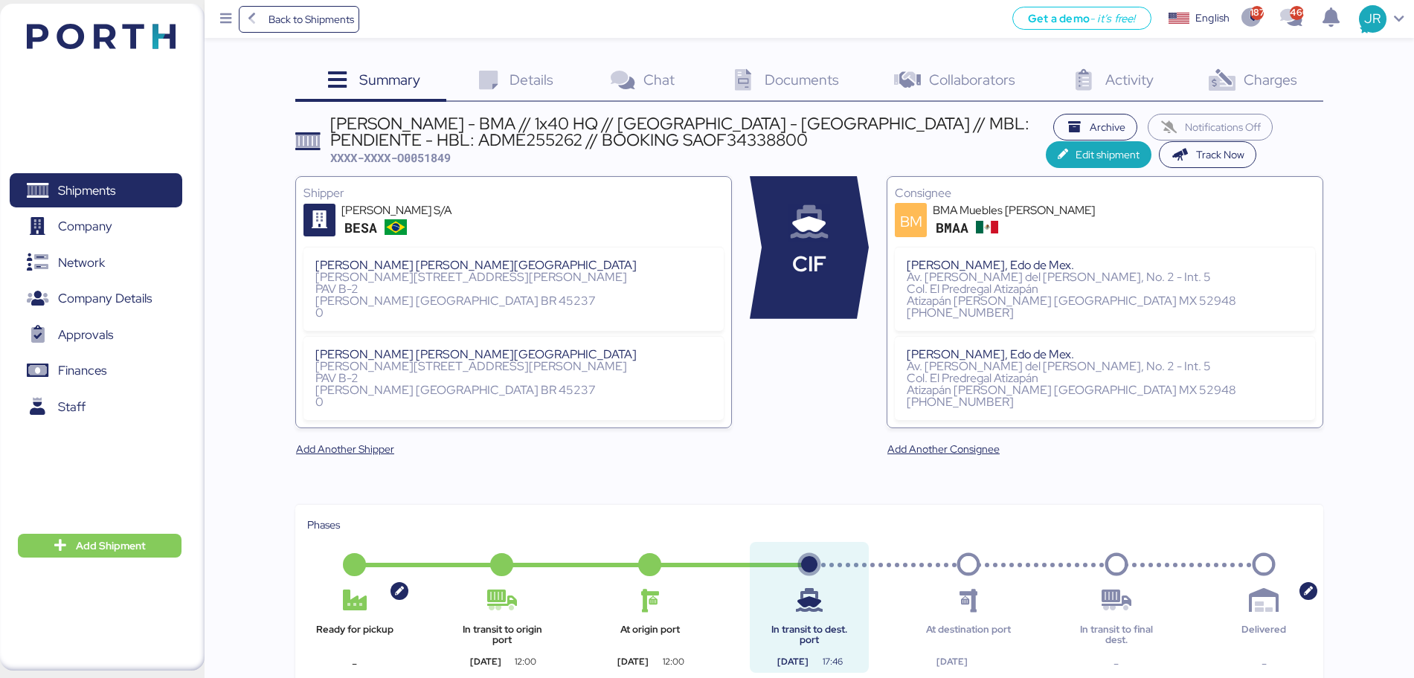
click at [1249, 83] on span "Charges" at bounding box center [1270, 79] width 54 height 19
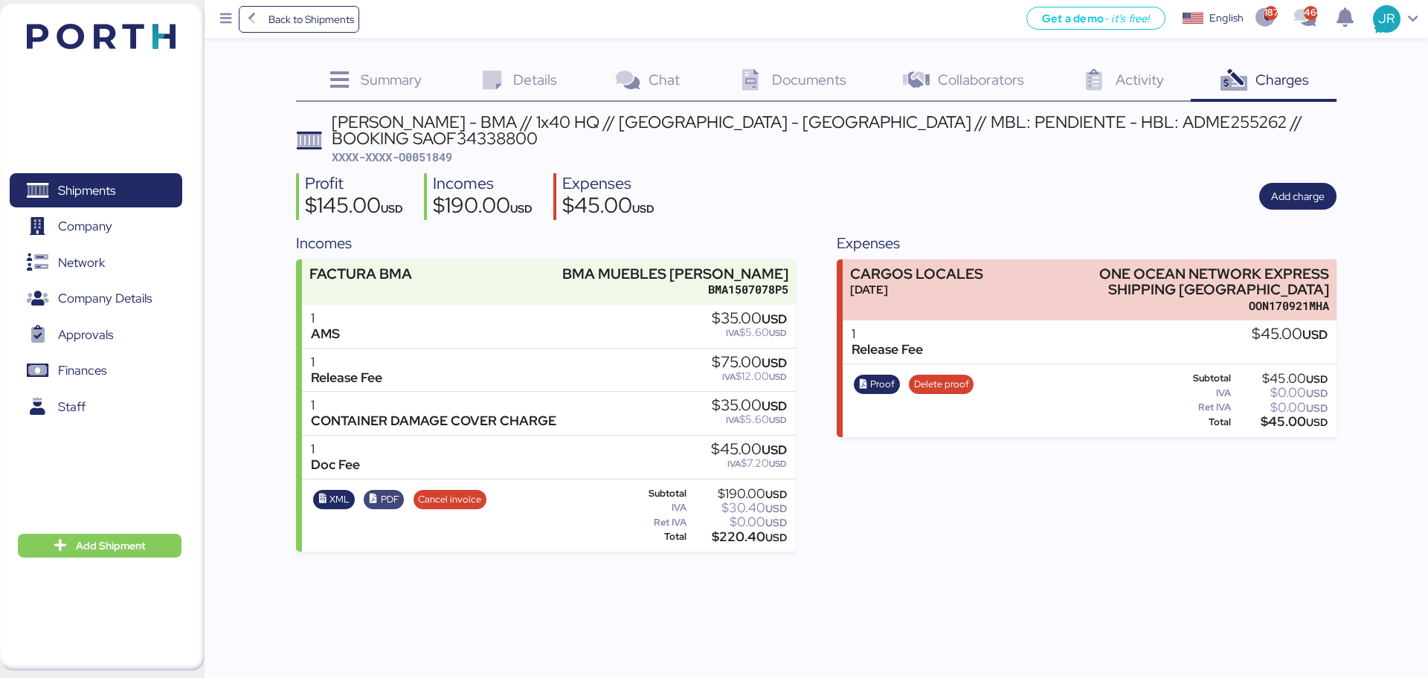
click at [381, 492] on span "PDF" at bounding box center [390, 500] width 19 height 16
click at [325, 495] on icon "button" at bounding box center [323, 500] width 10 height 10
